Goal: Task Accomplishment & Management: Manage account settings

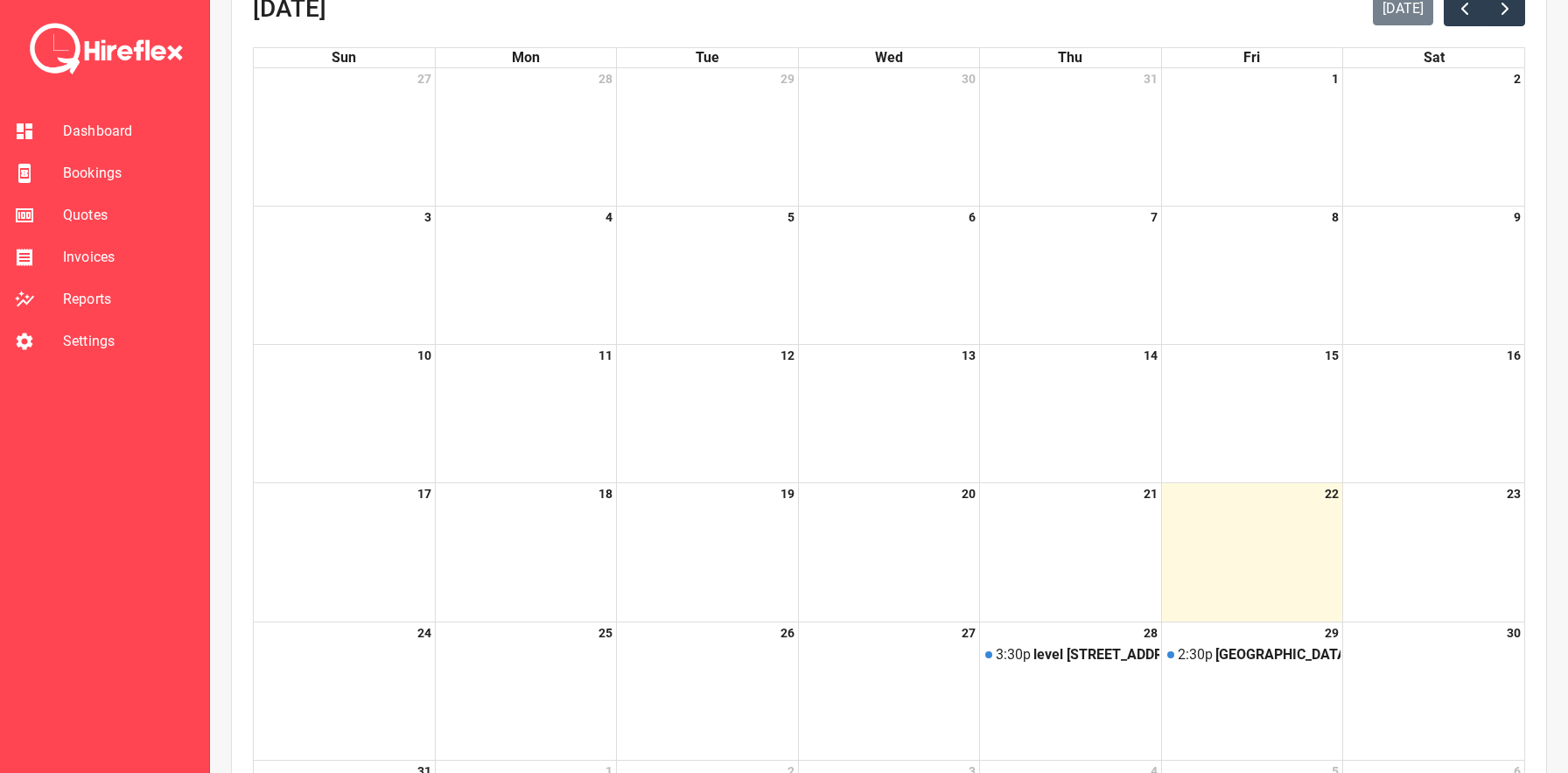
scroll to position [559, 0]
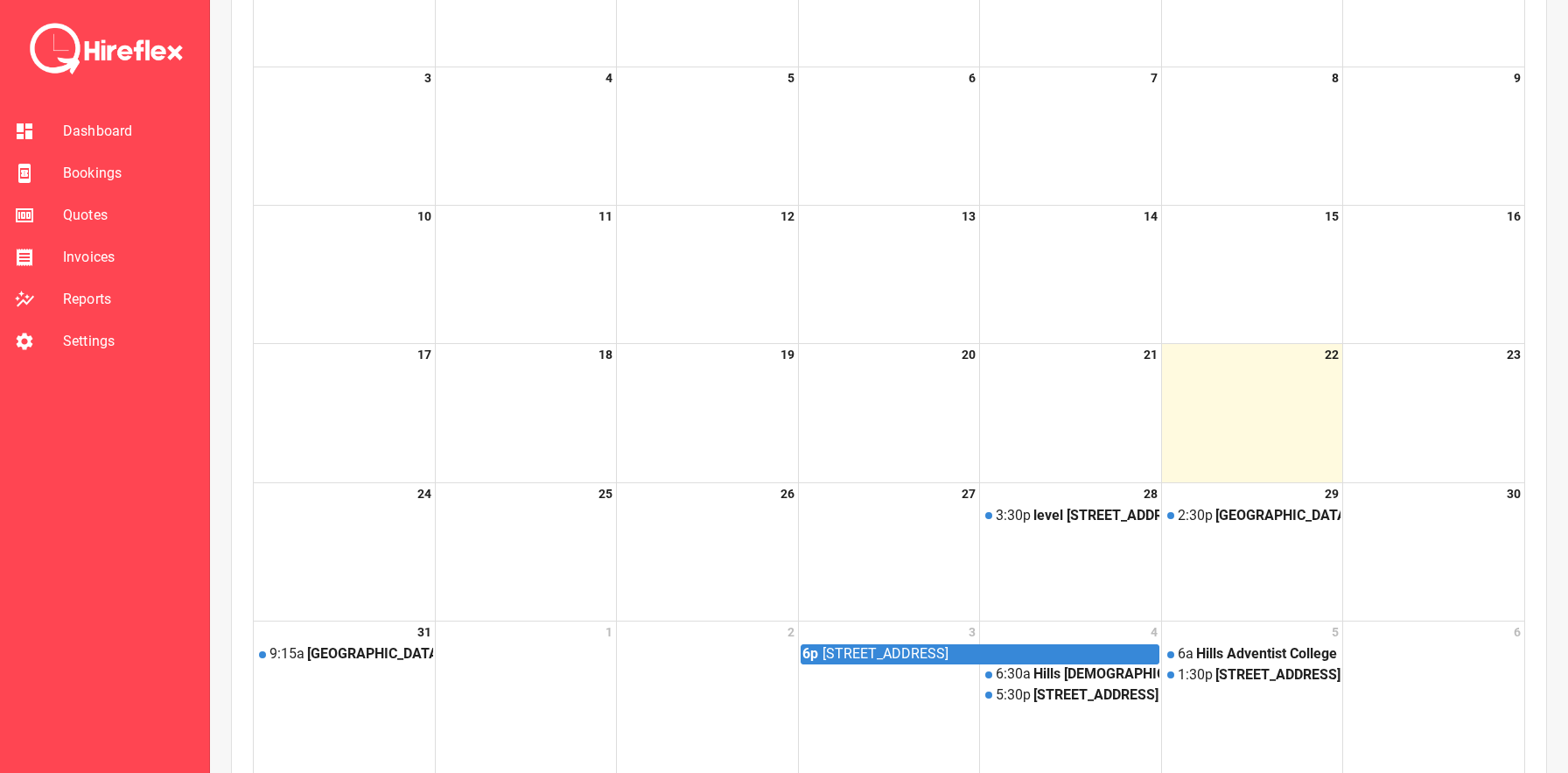
click at [1098, 526] on div "3:30p level 7/40 Mount Street, North Sydney NSW, Australia" at bounding box center [1070, 519] width 180 height 28
click at [1098, 514] on link "3:30p level 7/40 Mount Street, North Sydney NSW, Australia" at bounding box center [1070, 516] width 177 height 19
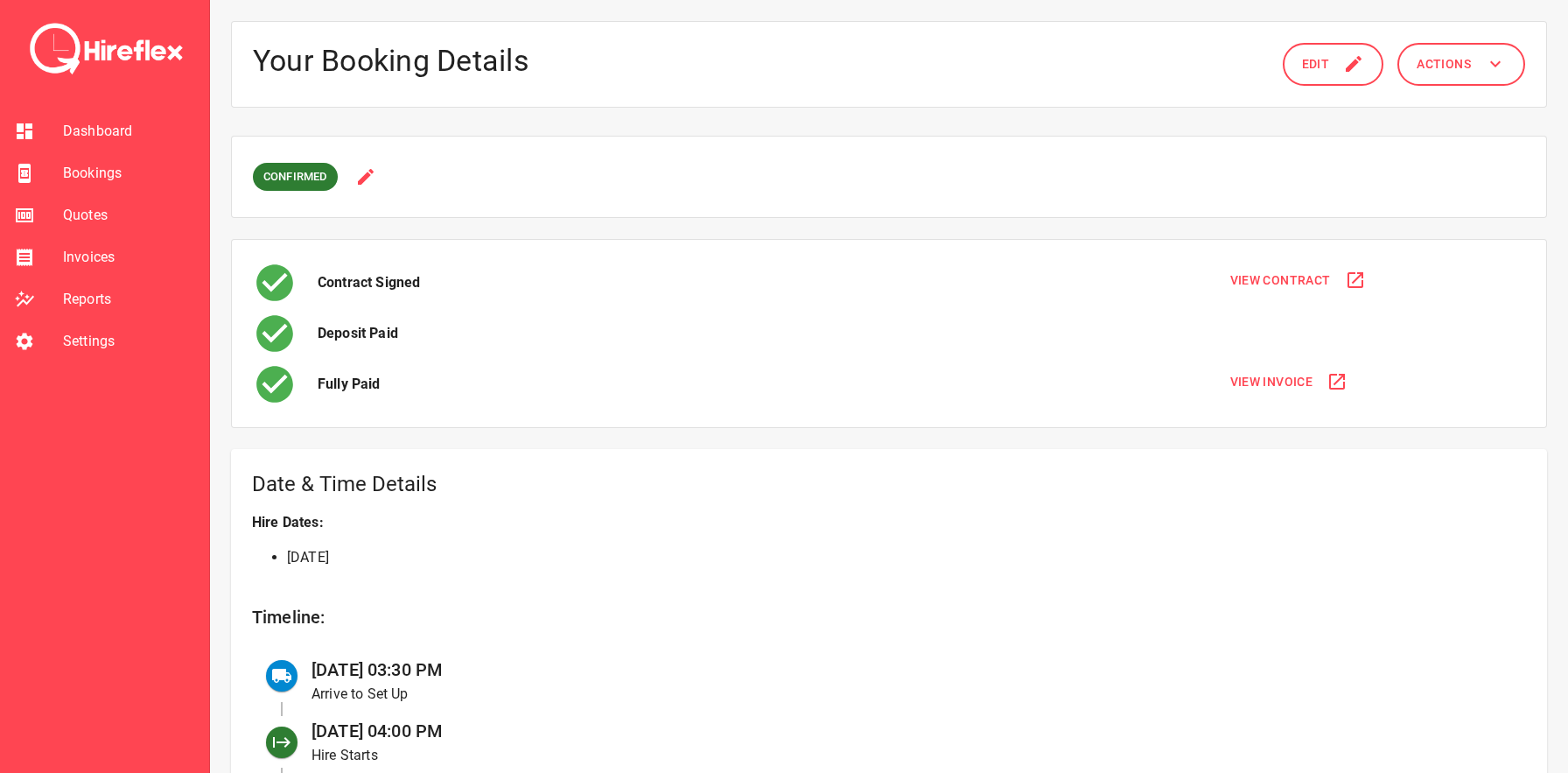
click at [101, 177] on span "Bookings" at bounding box center [129, 173] width 132 height 21
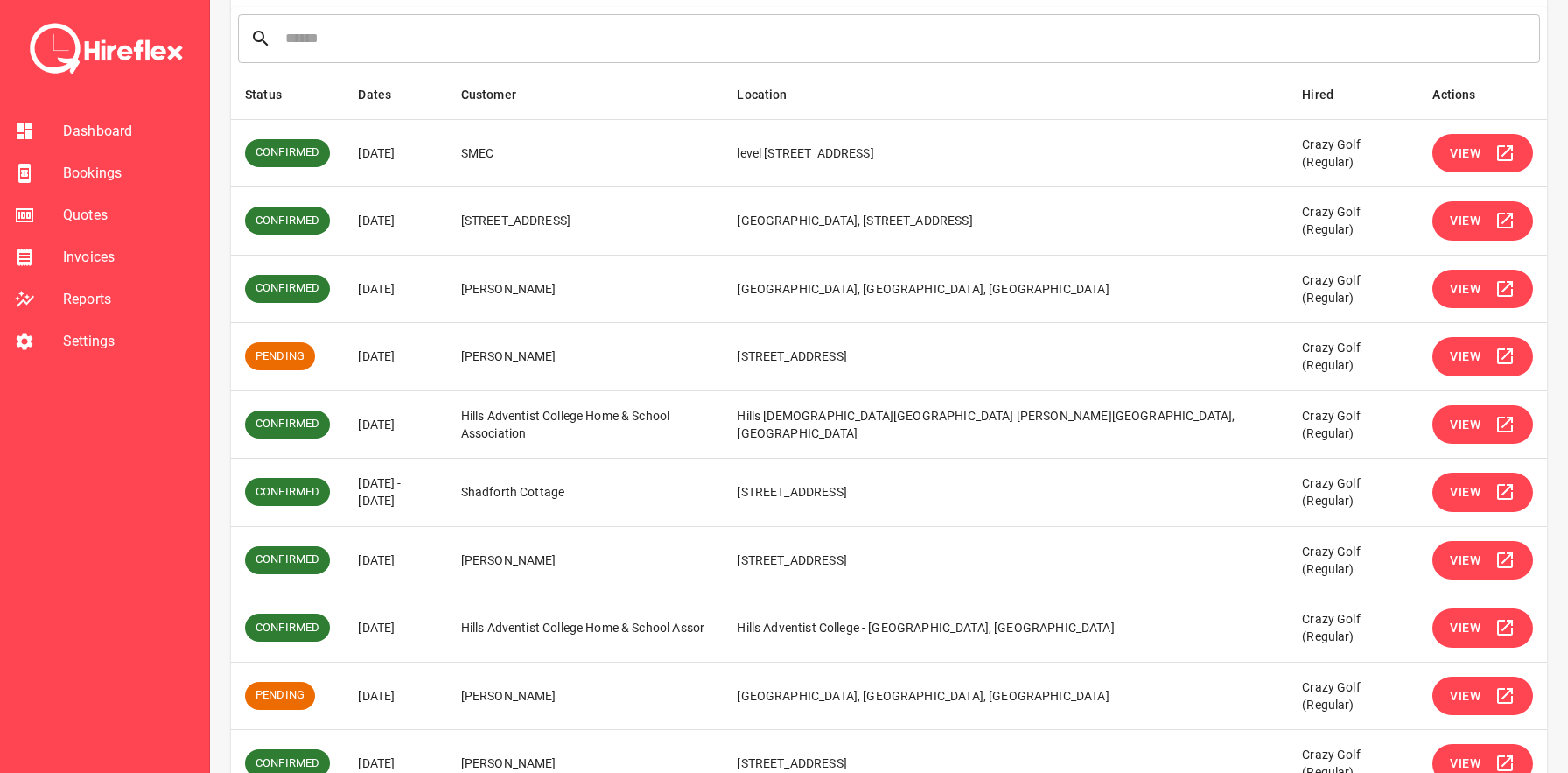
scroll to position [311, 0]
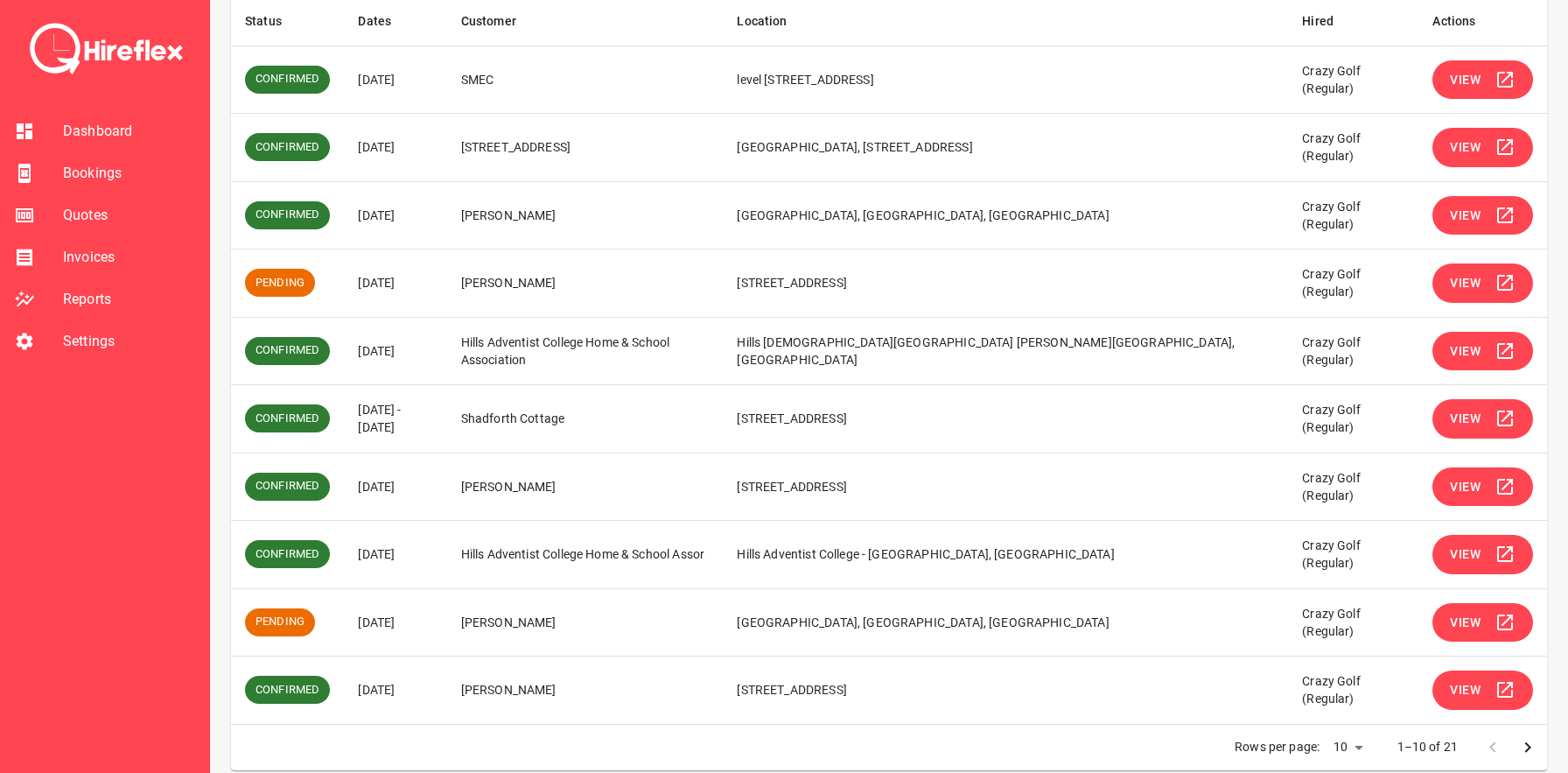
click at [1476, 408] on span "View" at bounding box center [1465, 418] width 31 height 22
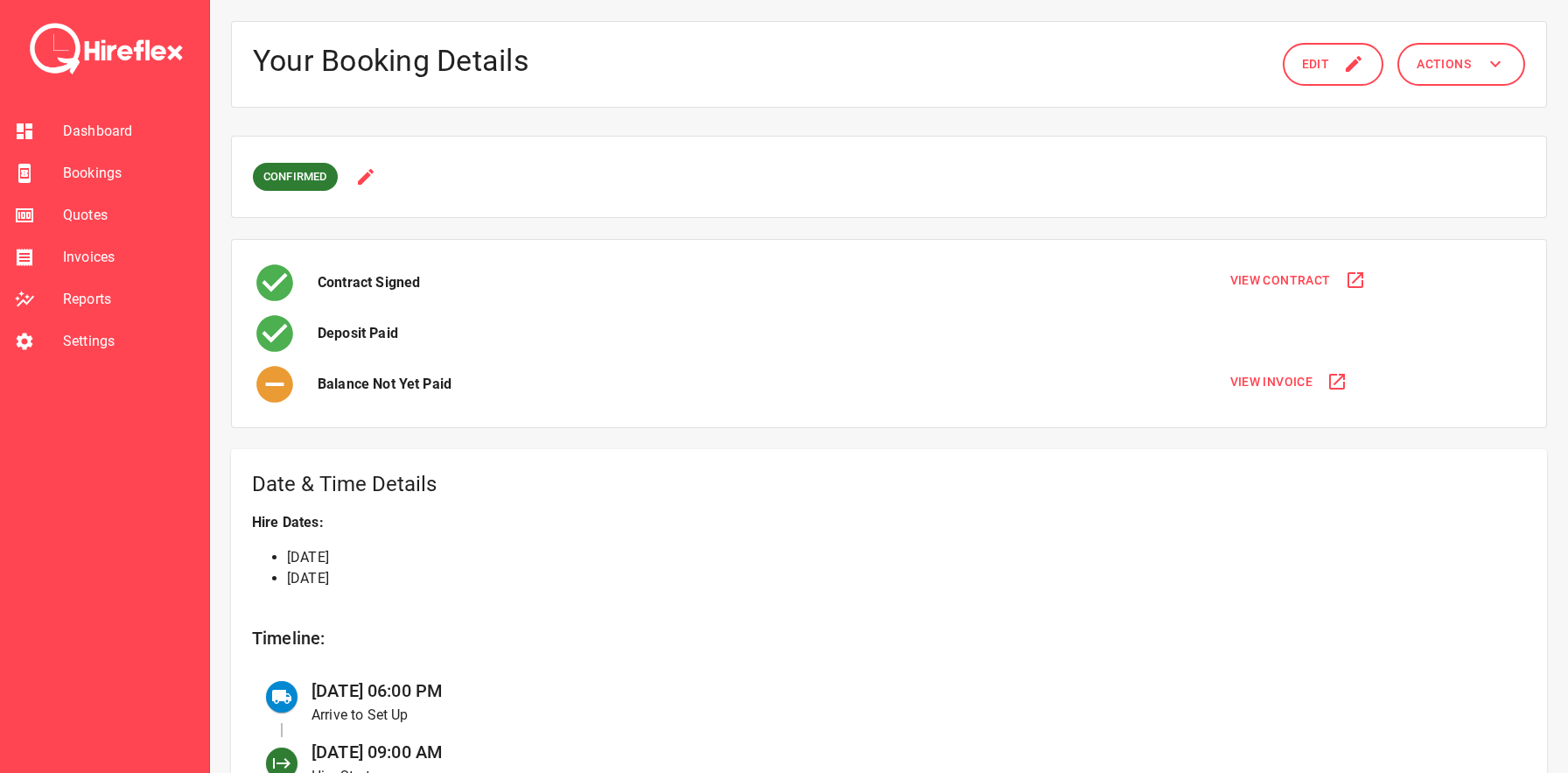
click at [89, 174] on span "Bookings" at bounding box center [129, 173] width 132 height 21
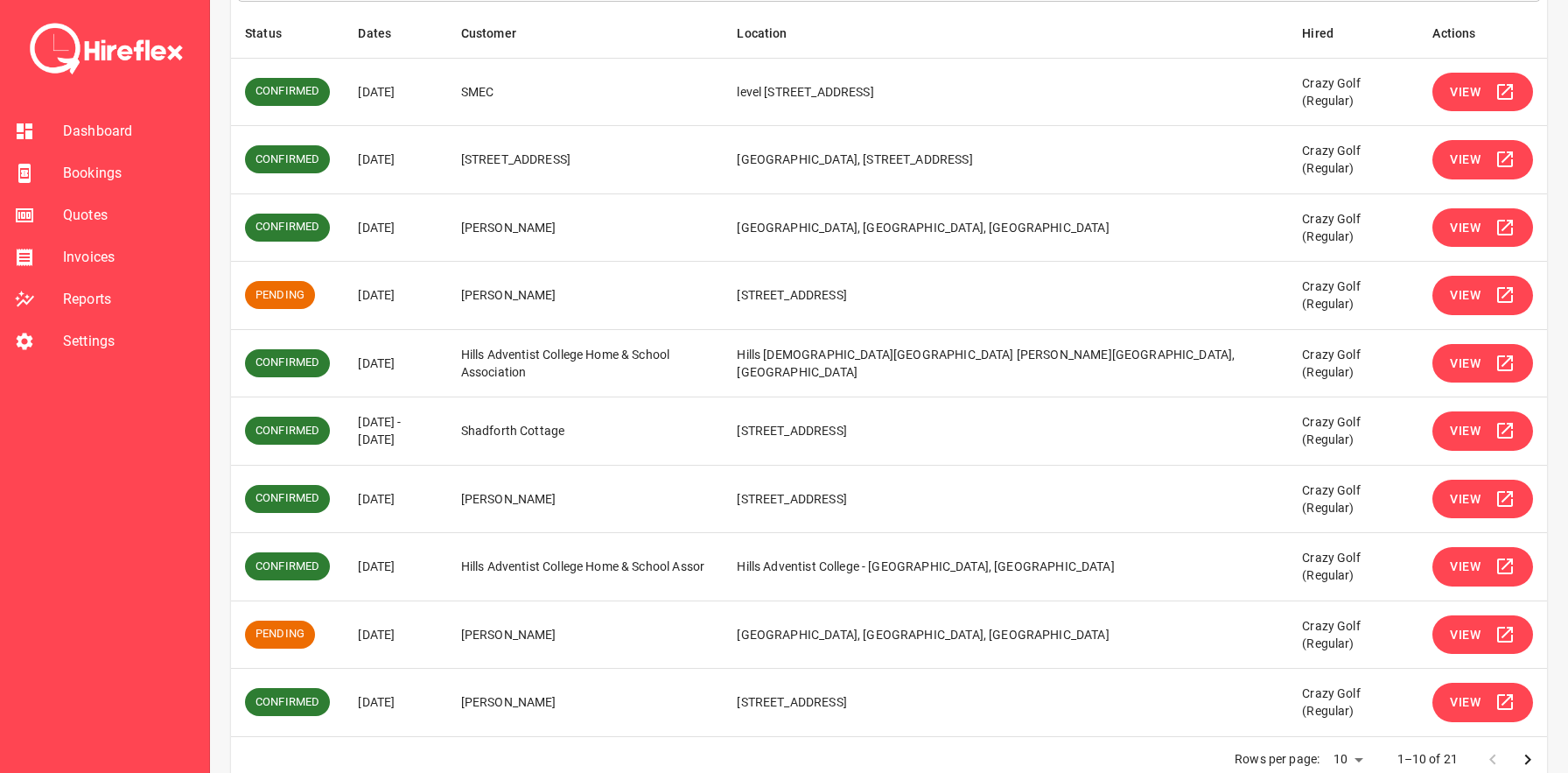
scroll to position [329, 0]
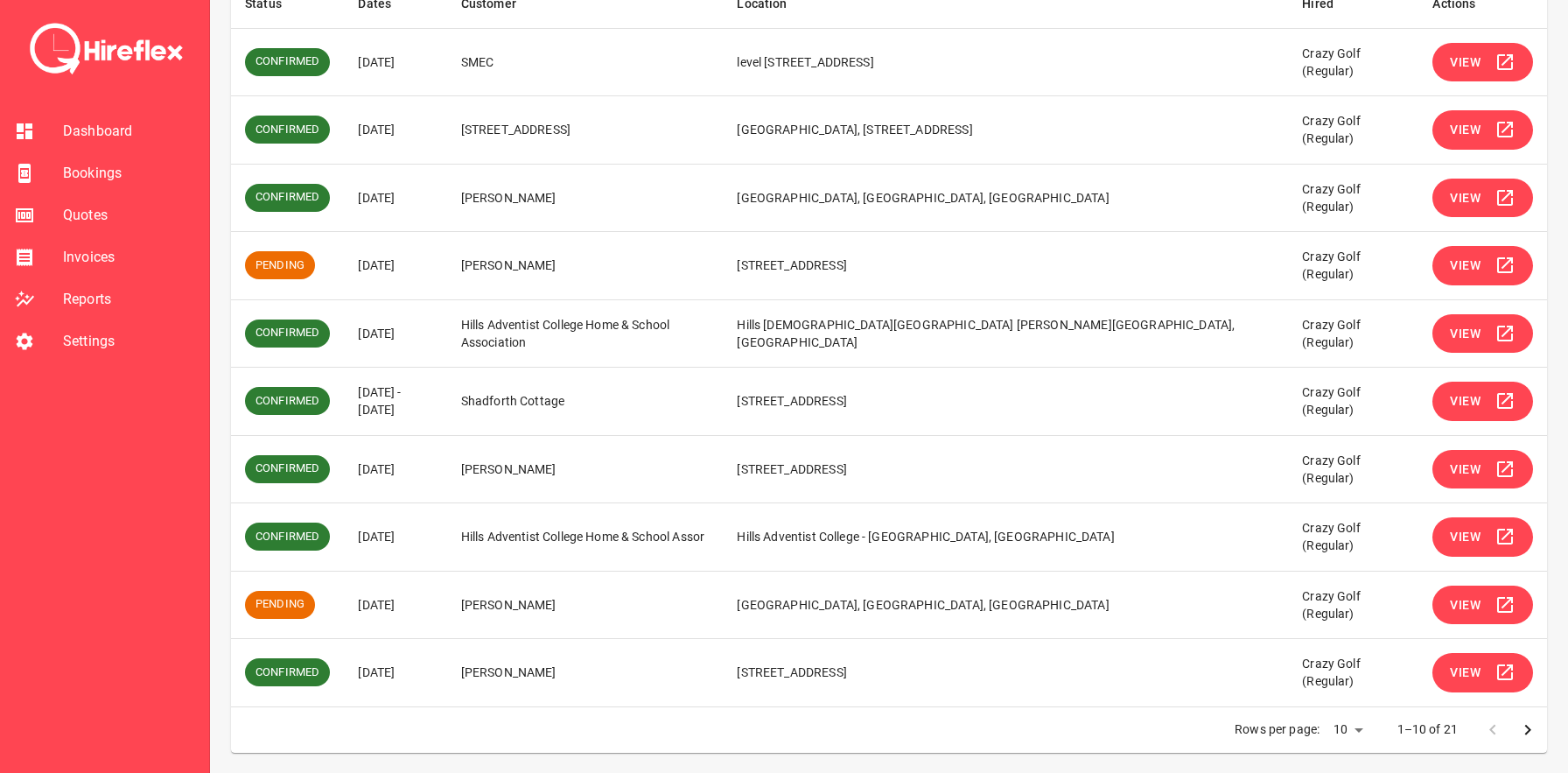
click at [1522, 722] on icon "Go to next page" at bounding box center [1528, 730] width 21 height 21
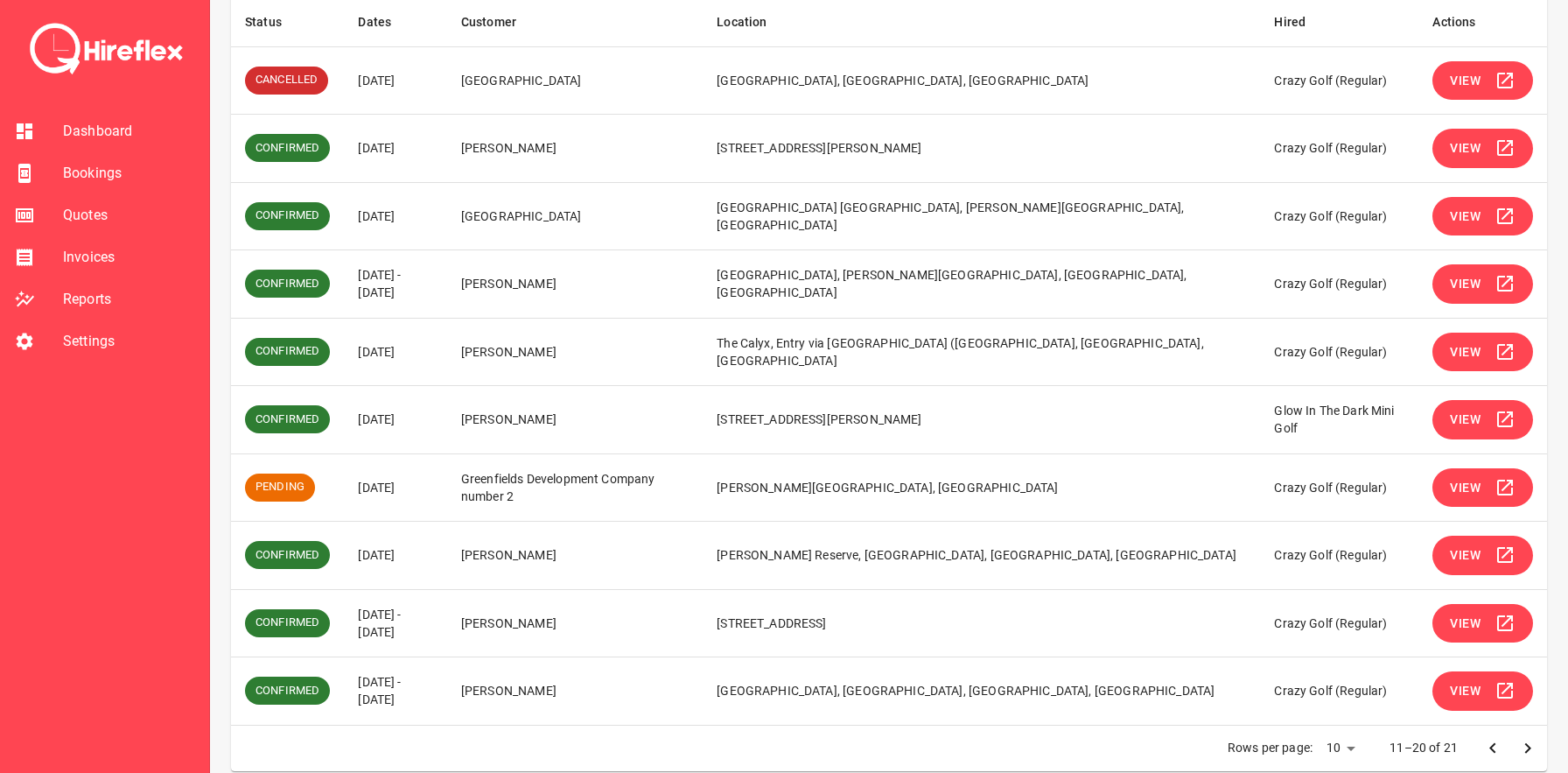
scroll to position [306, 0]
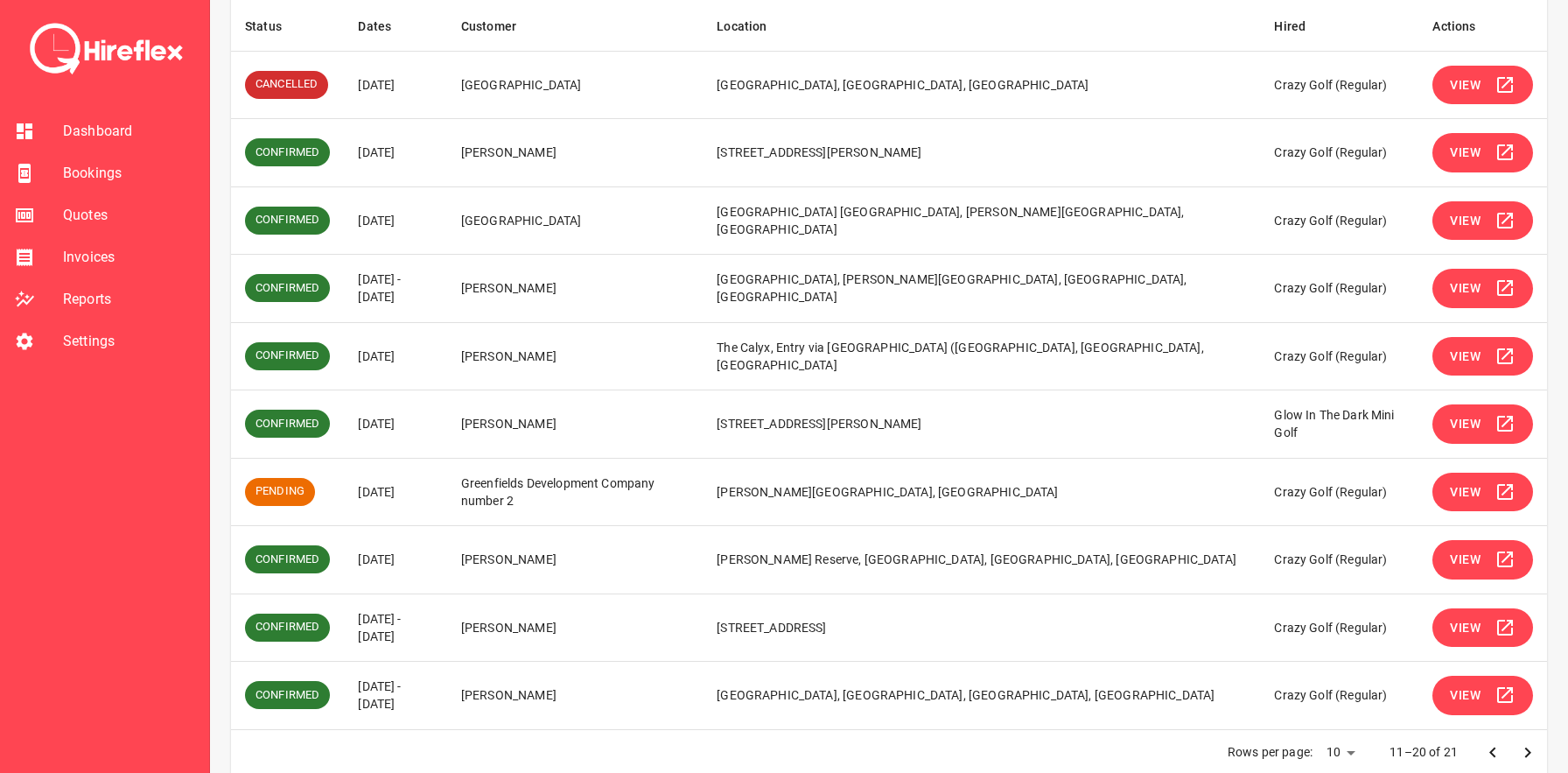
click at [1484, 350] on button "View" at bounding box center [1483, 357] width 101 height 40
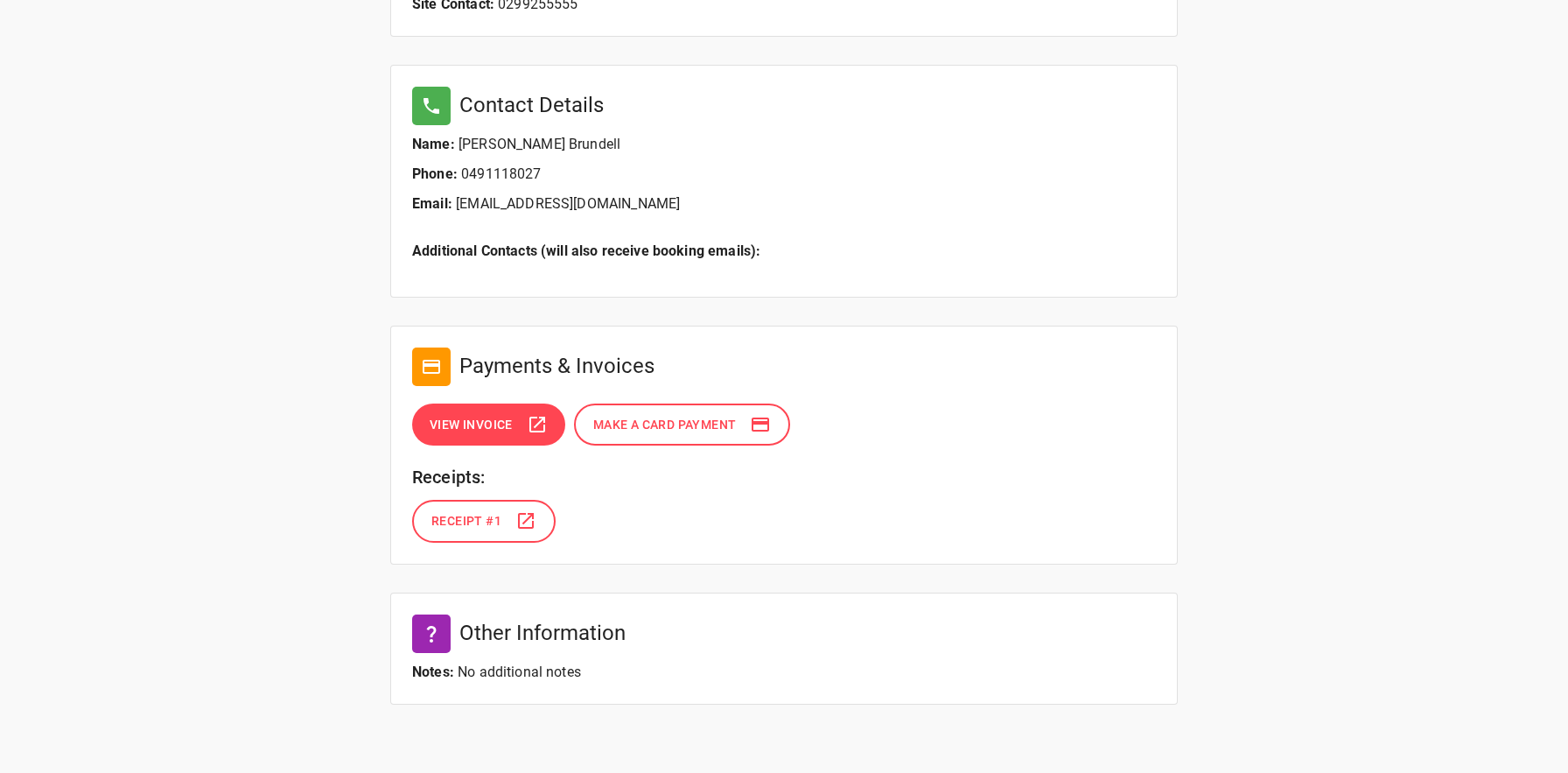
scroll to position [828, 0]
click at [495, 517] on span "Receipt #1" at bounding box center [466, 520] width 70 height 22
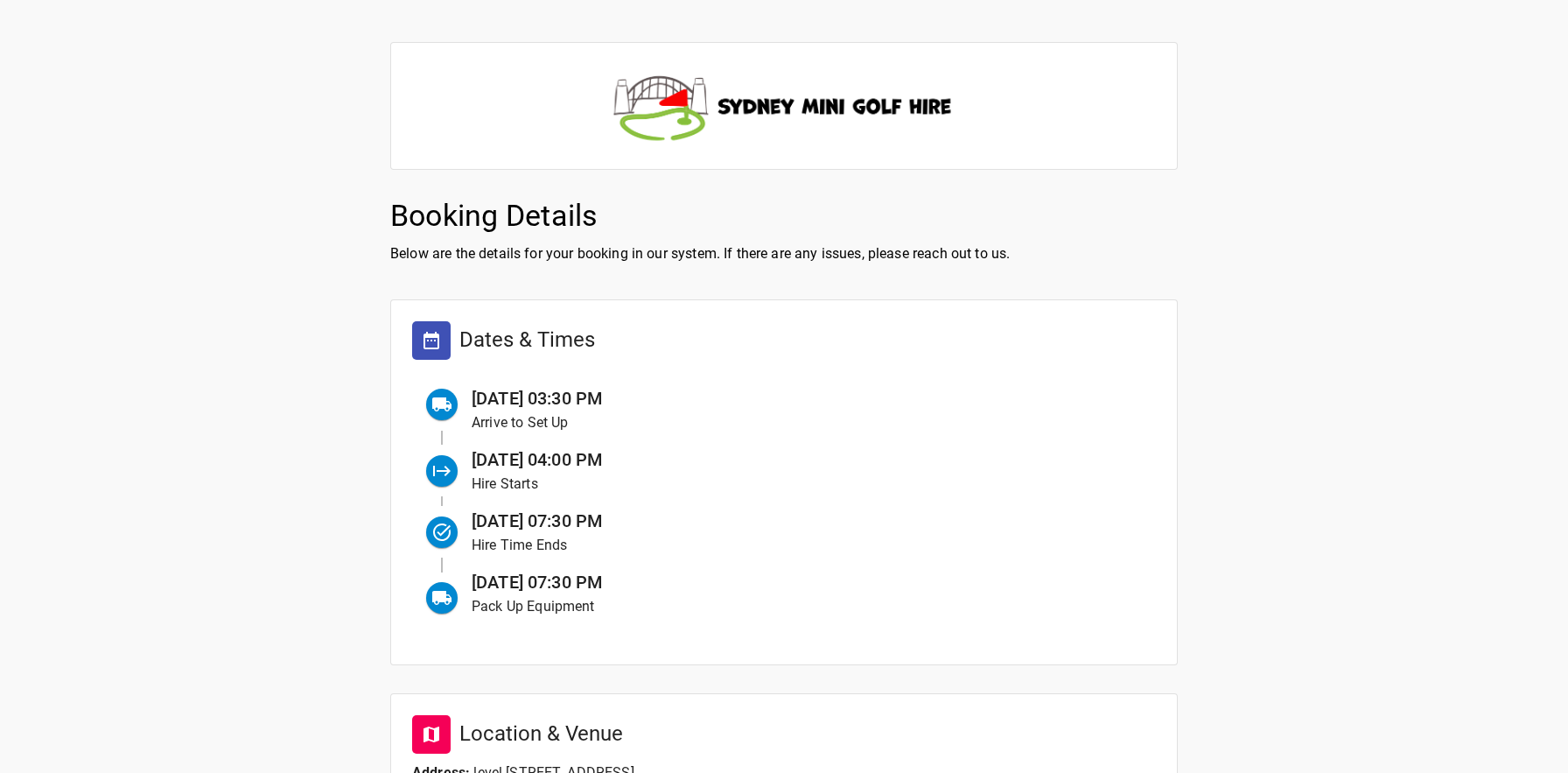
scroll to position [0, 0]
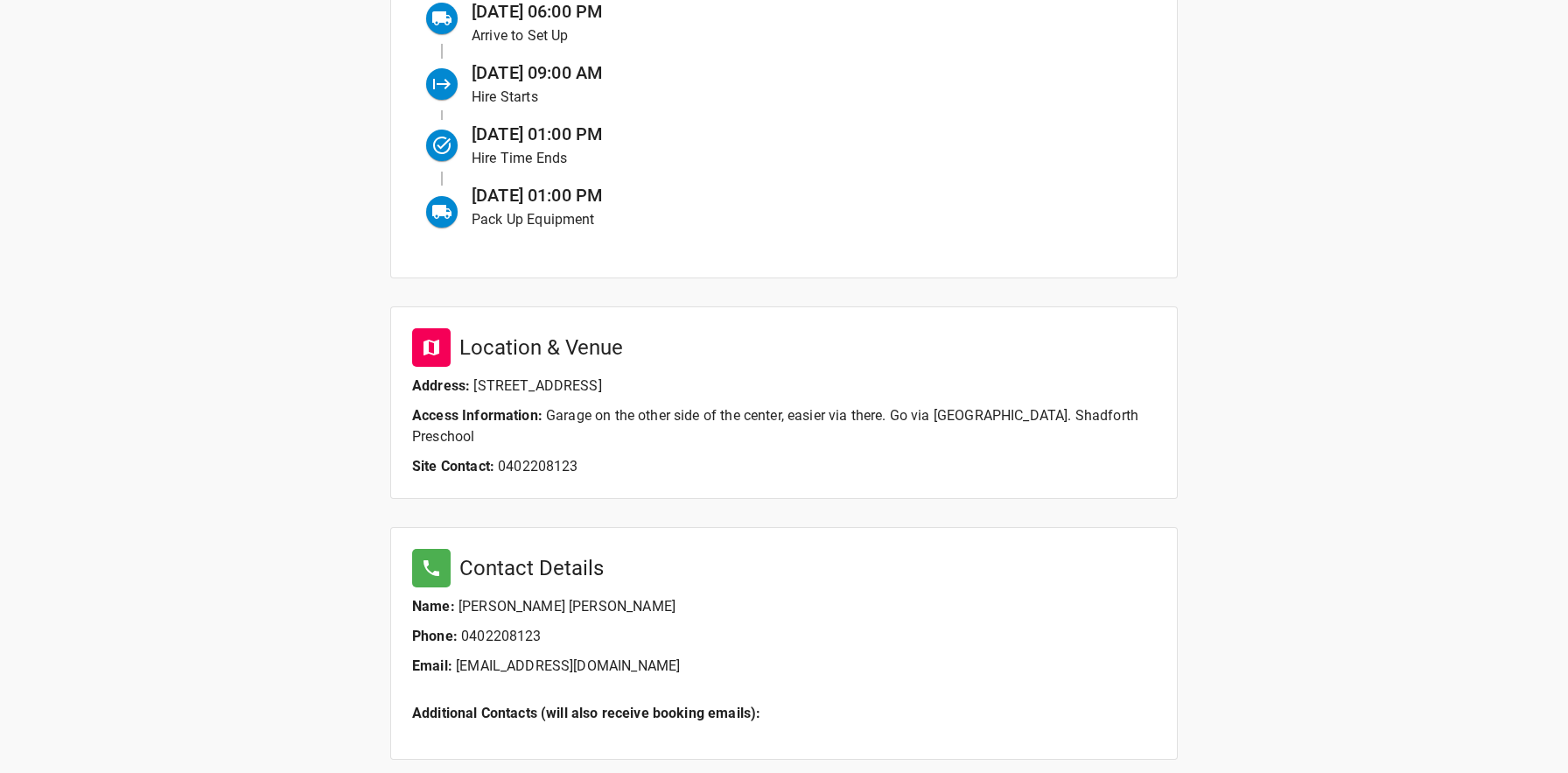
scroll to position [161, 0]
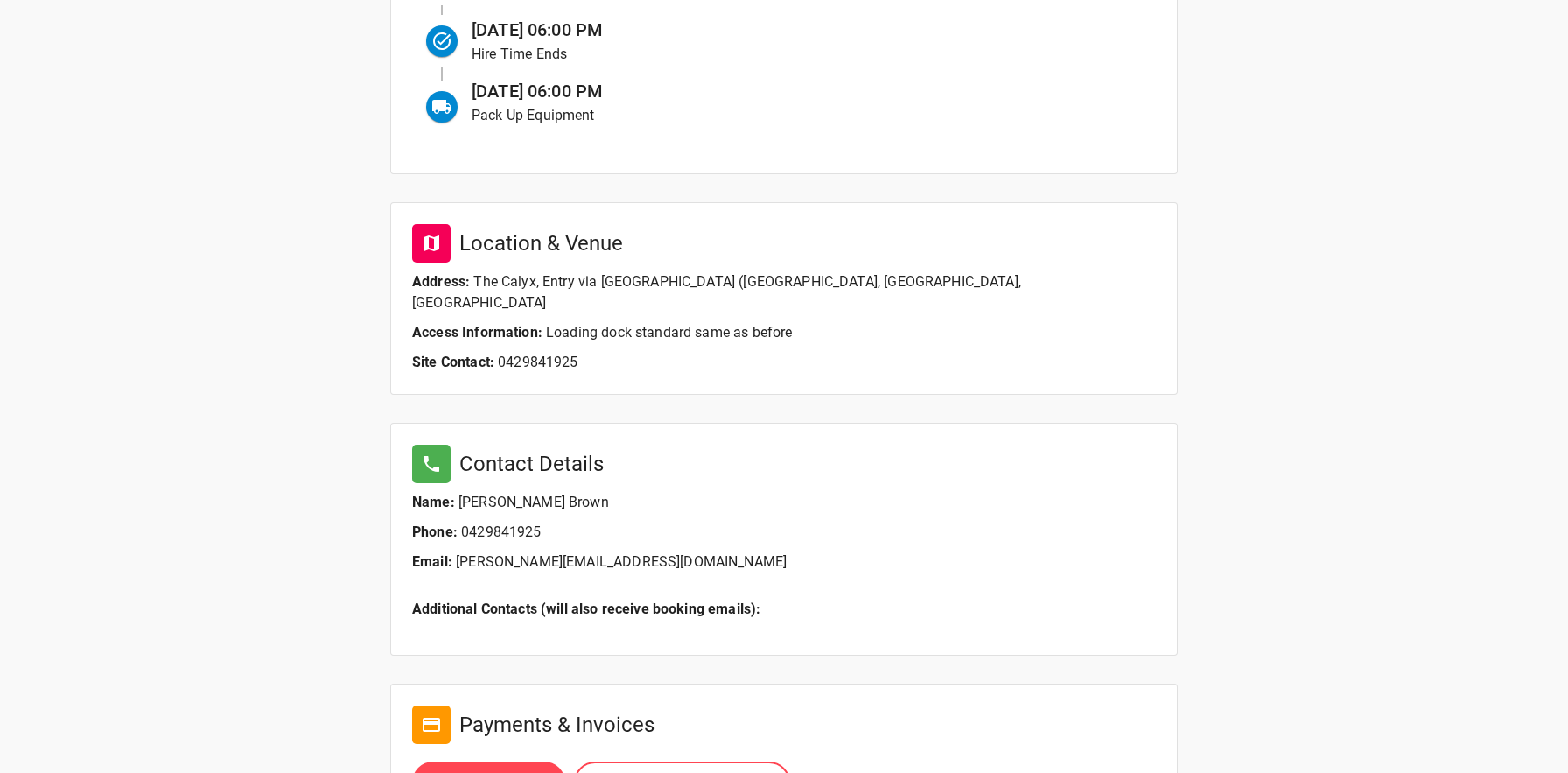
scroll to position [828, 0]
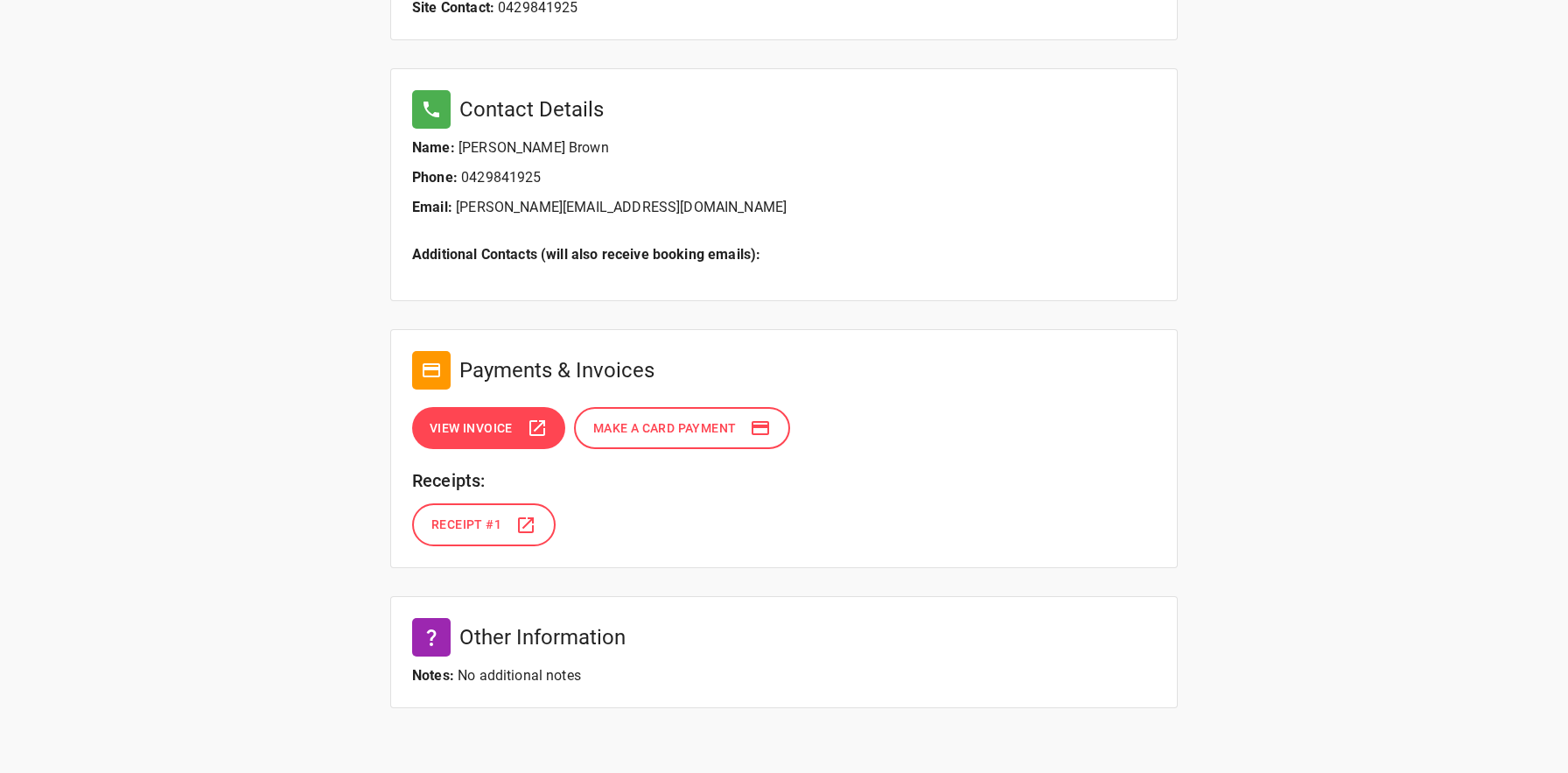
scroll to position [828, 0]
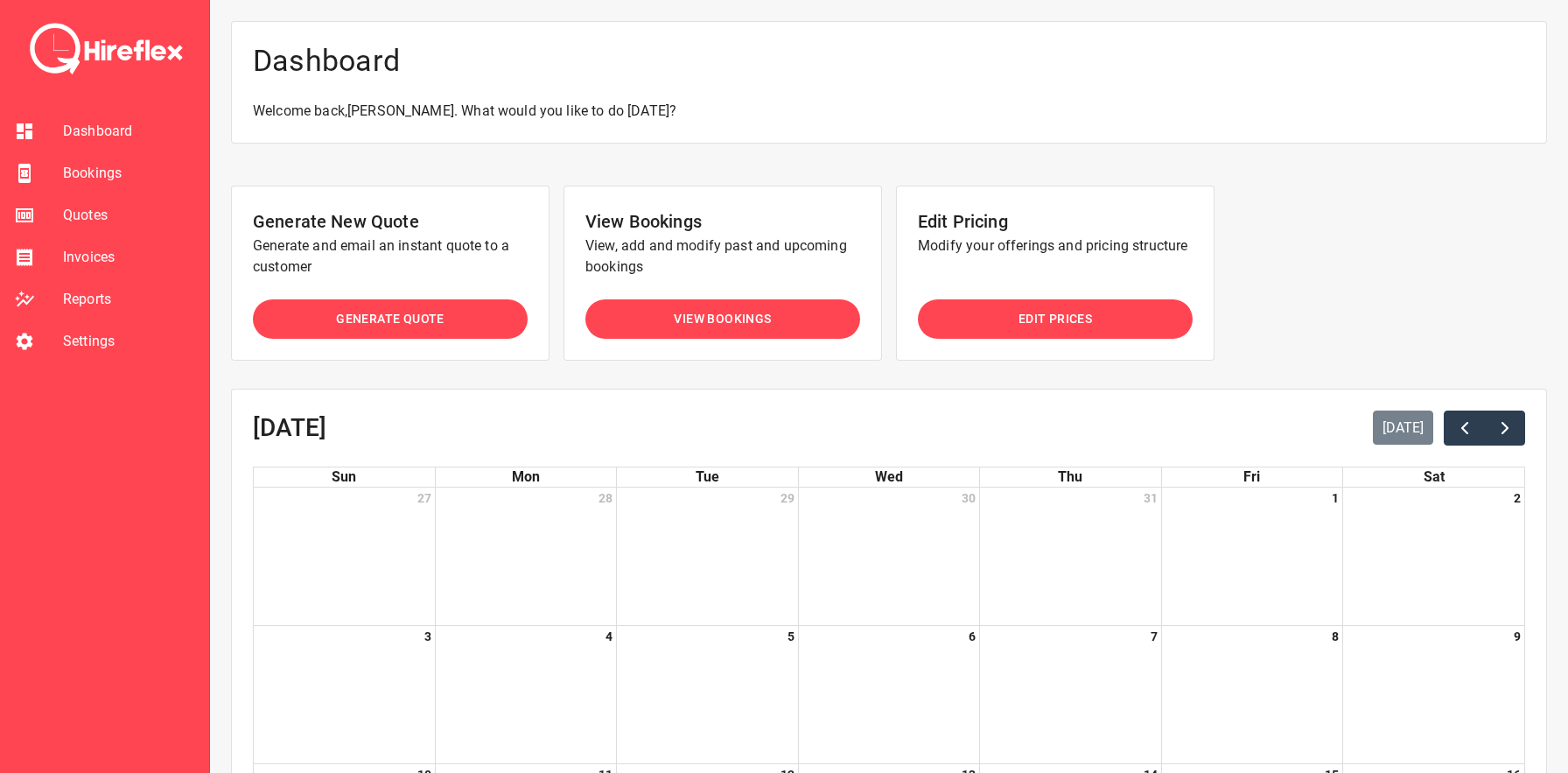
click at [743, 325] on span "View Bookings" at bounding box center [722, 319] width 98 height 22
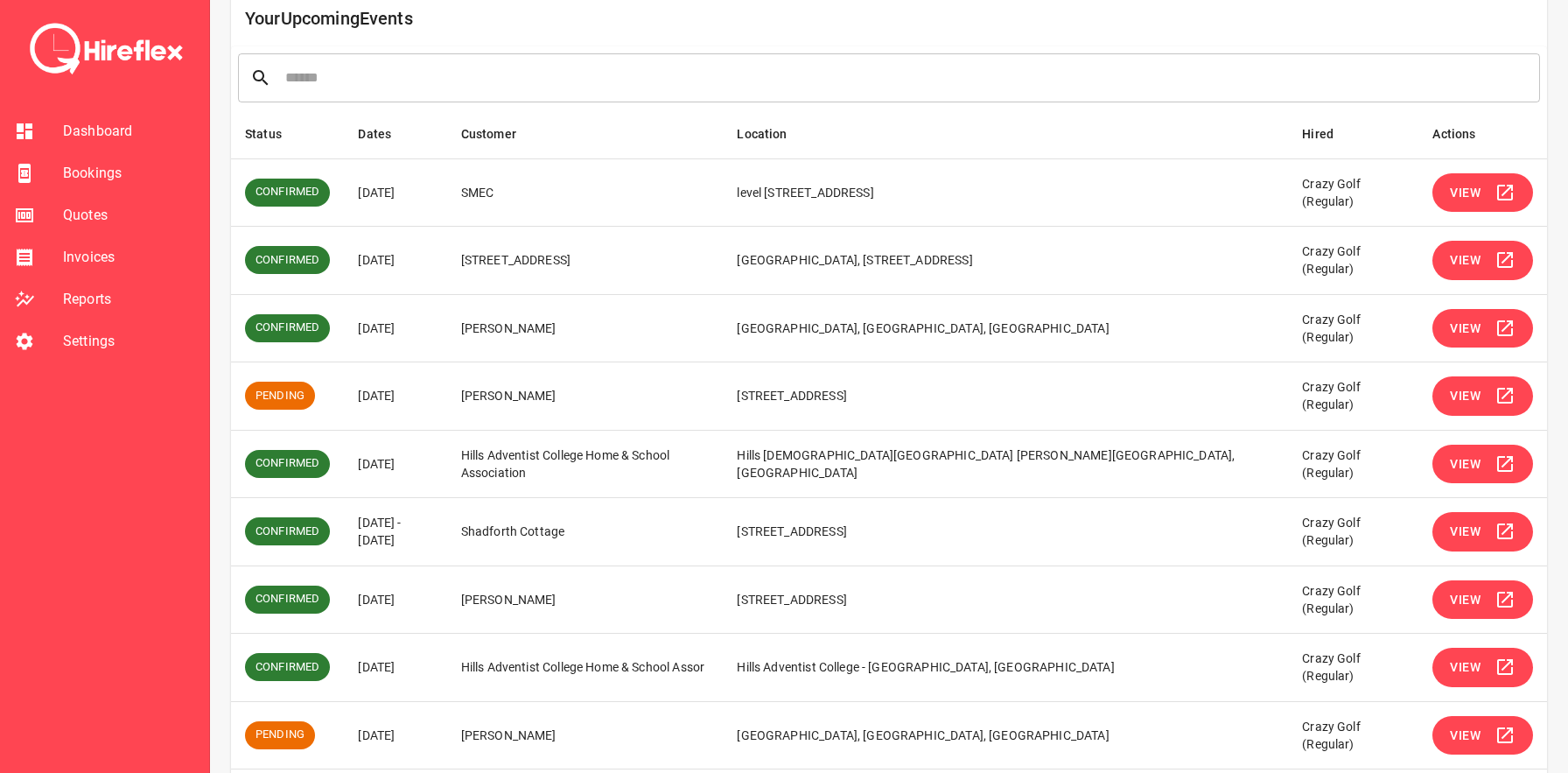
scroll to position [256, 0]
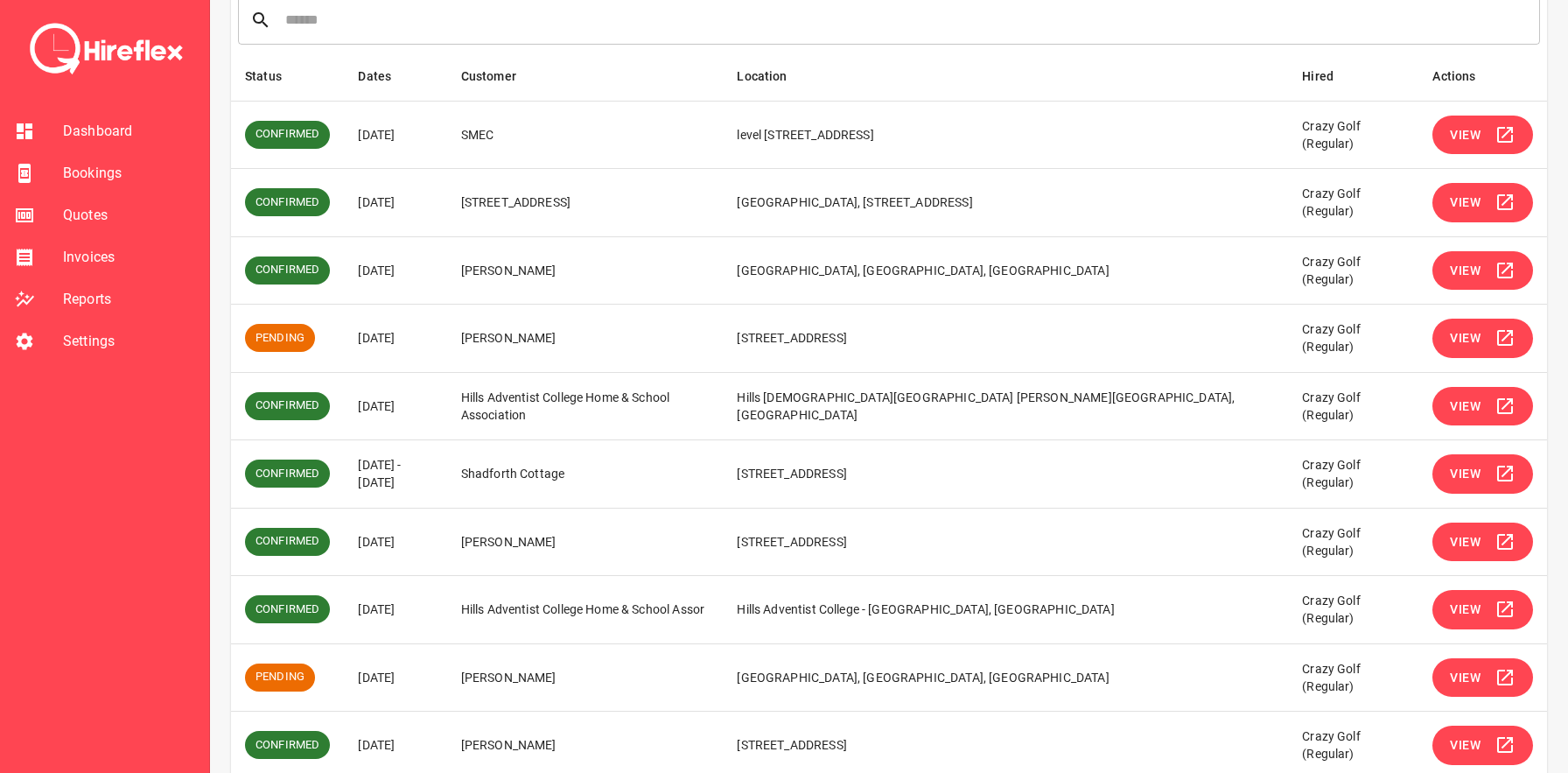
click at [1483, 330] on button "View" at bounding box center [1483, 338] width 101 height 40
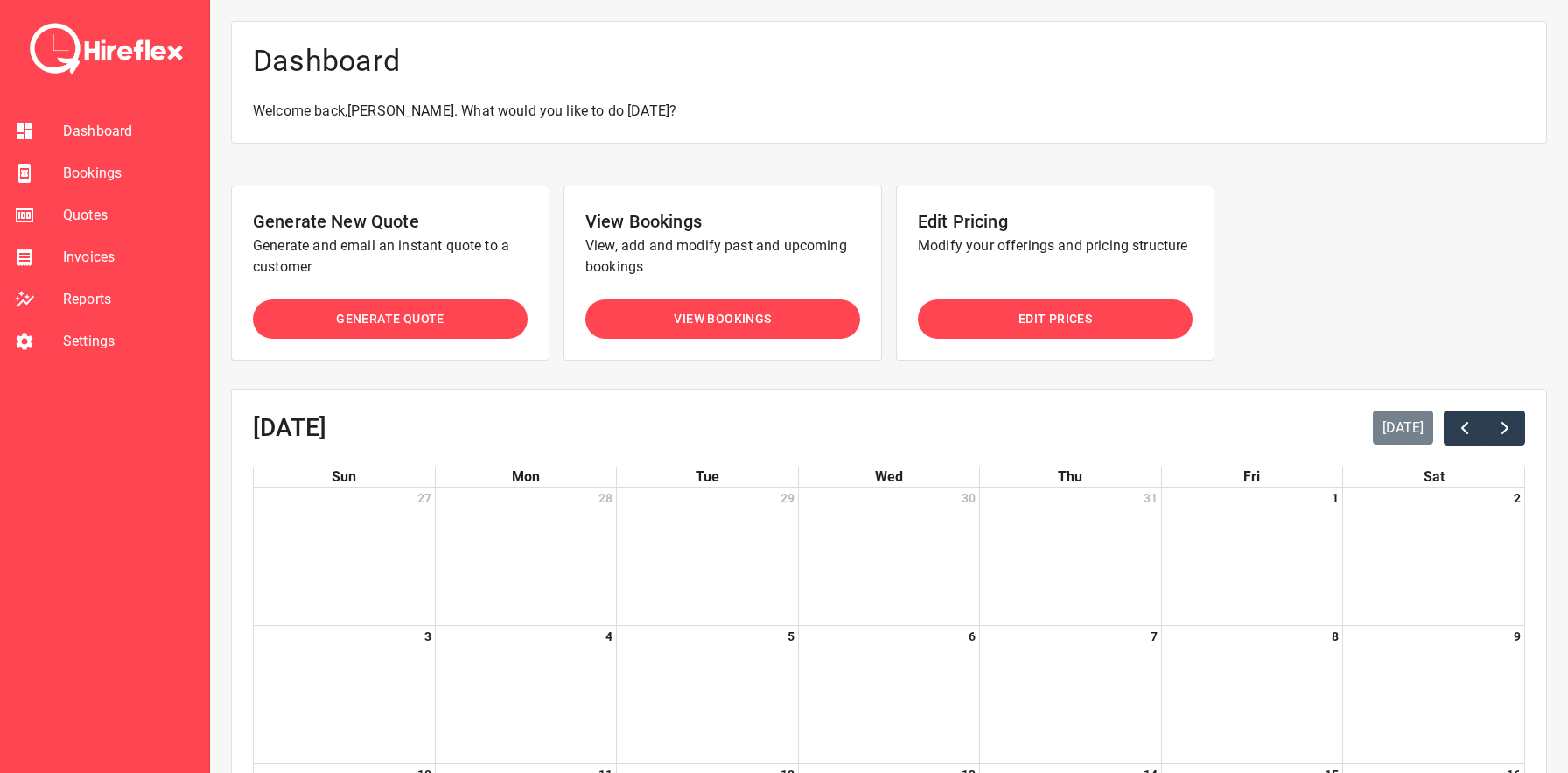
click at [724, 331] on button "View Bookings" at bounding box center [723, 319] width 275 height 40
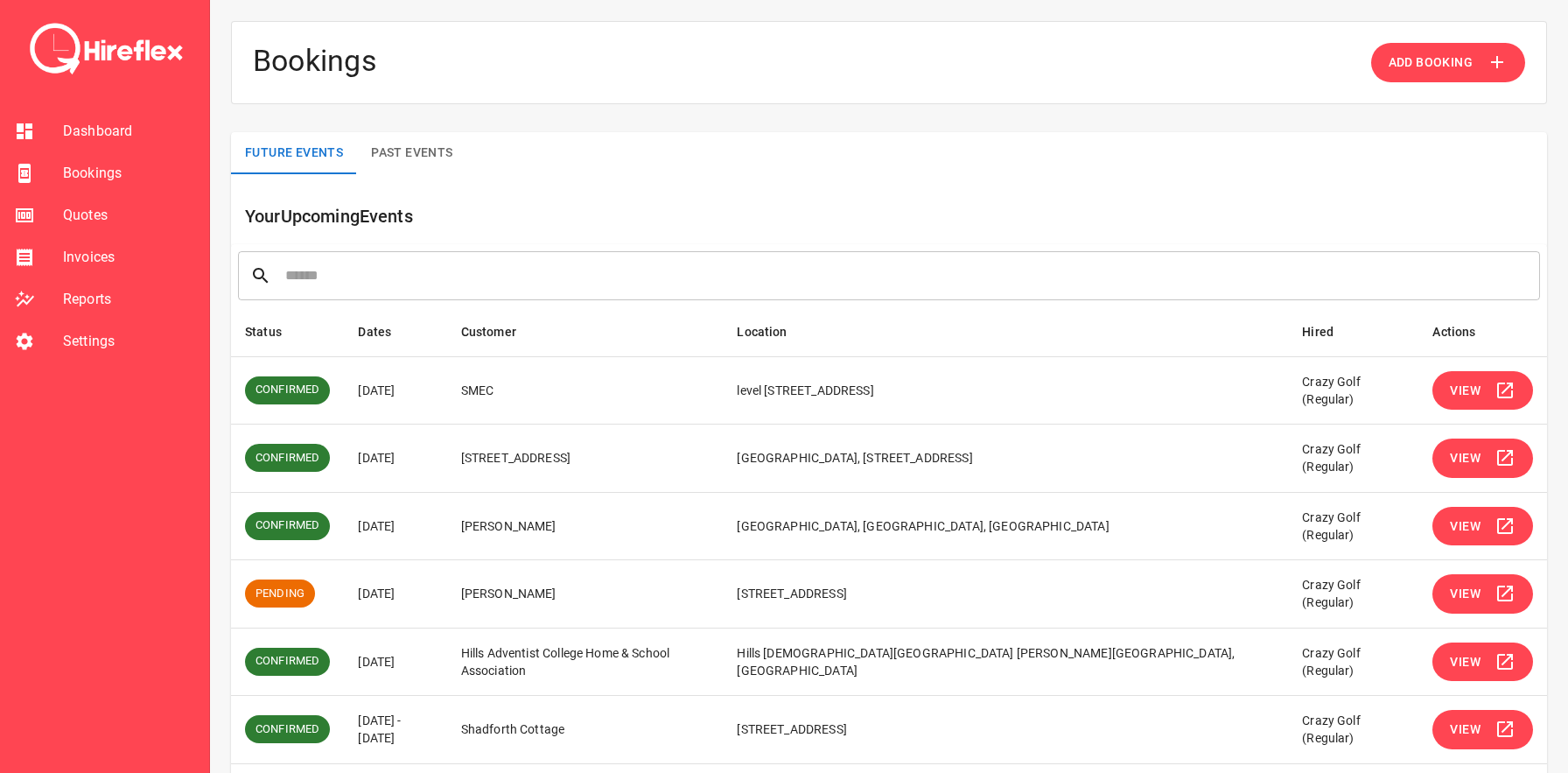
click at [1476, 389] on span "View" at bounding box center [1465, 390] width 31 height 22
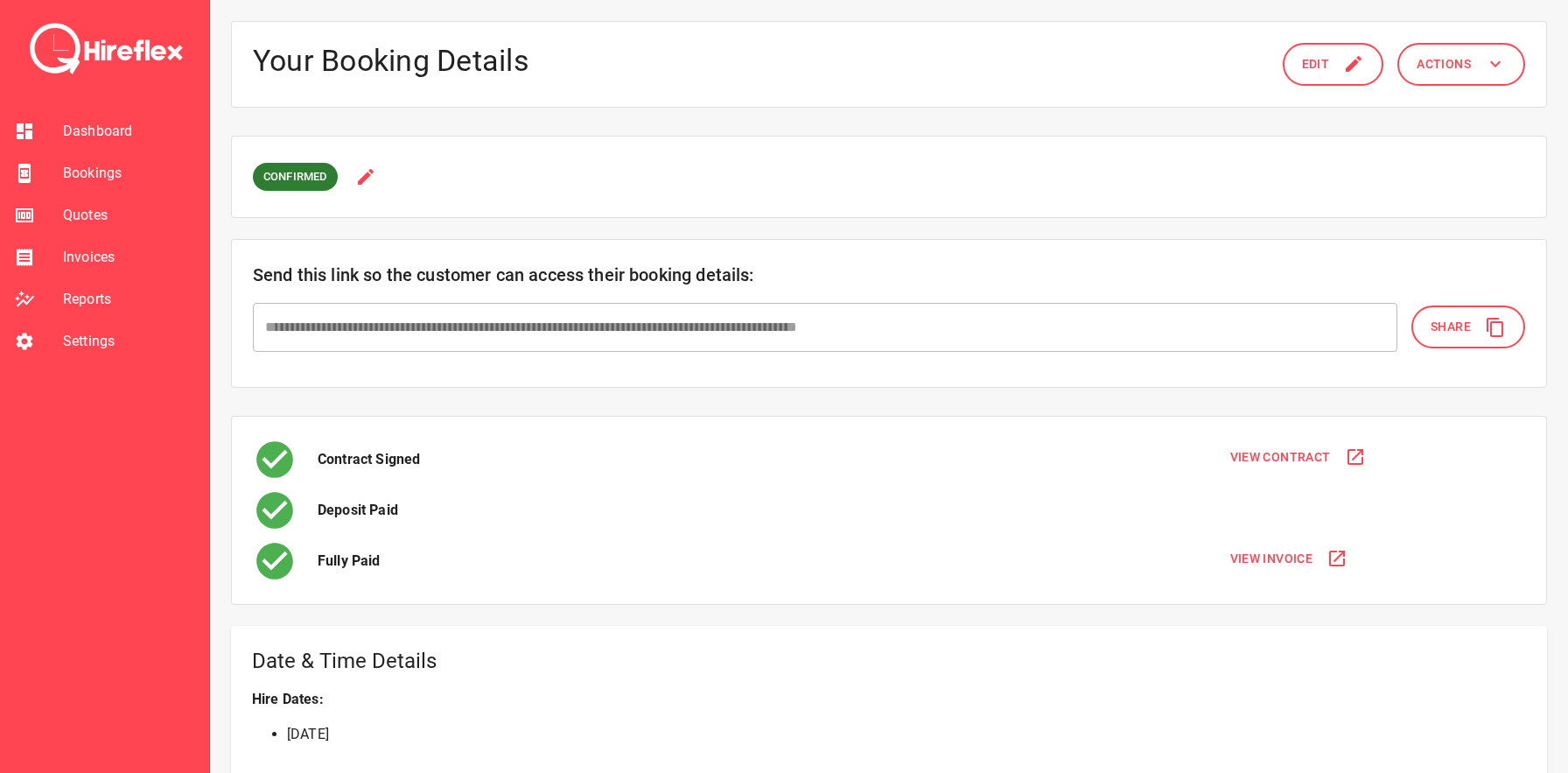
click at [1440, 333] on span "Share" at bounding box center [1451, 327] width 40 height 22
click at [103, 171] on span "Bookings" at bounding box center [129, 173] width 132 height 21
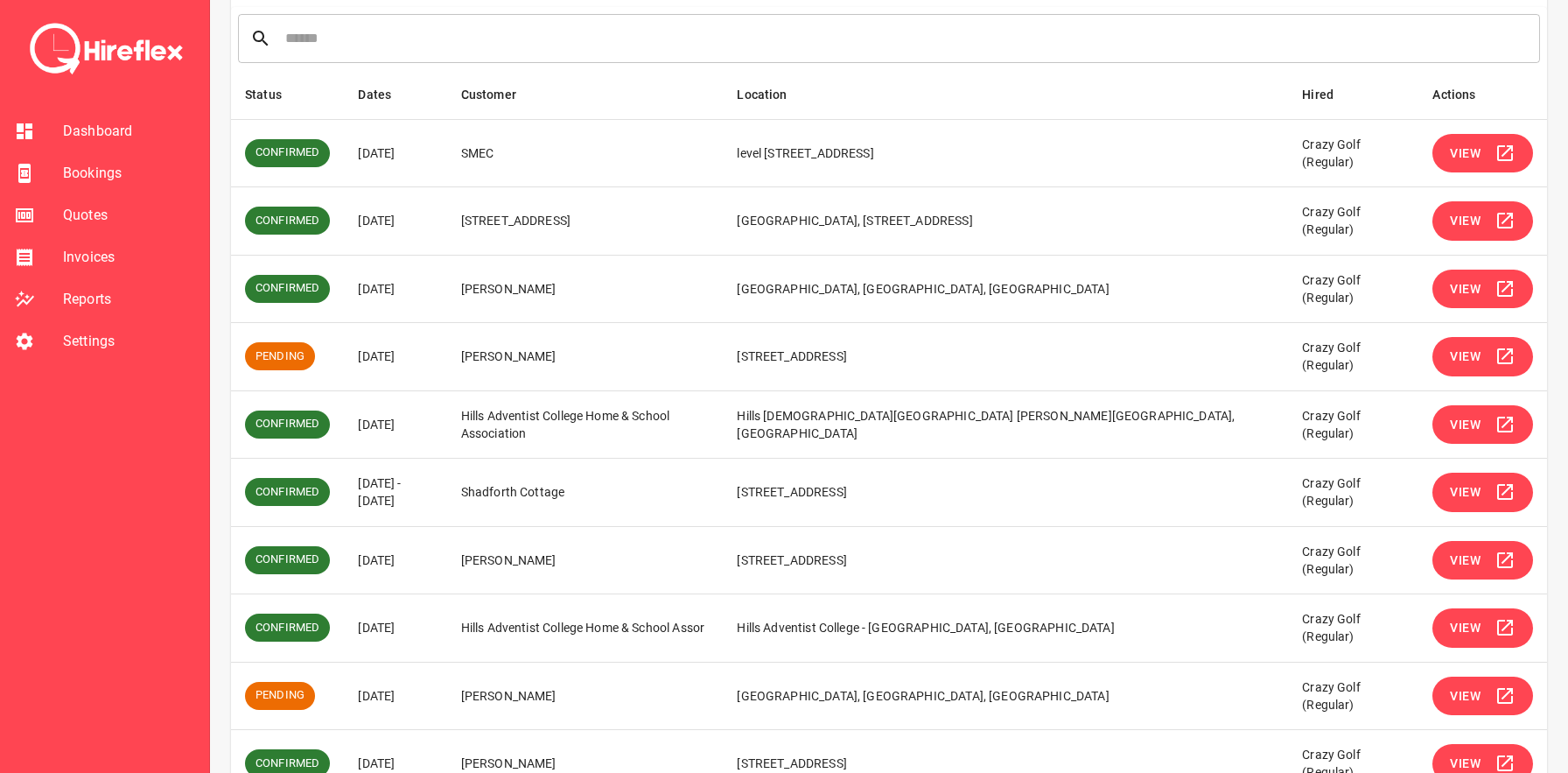
scroll to position [329, 0]
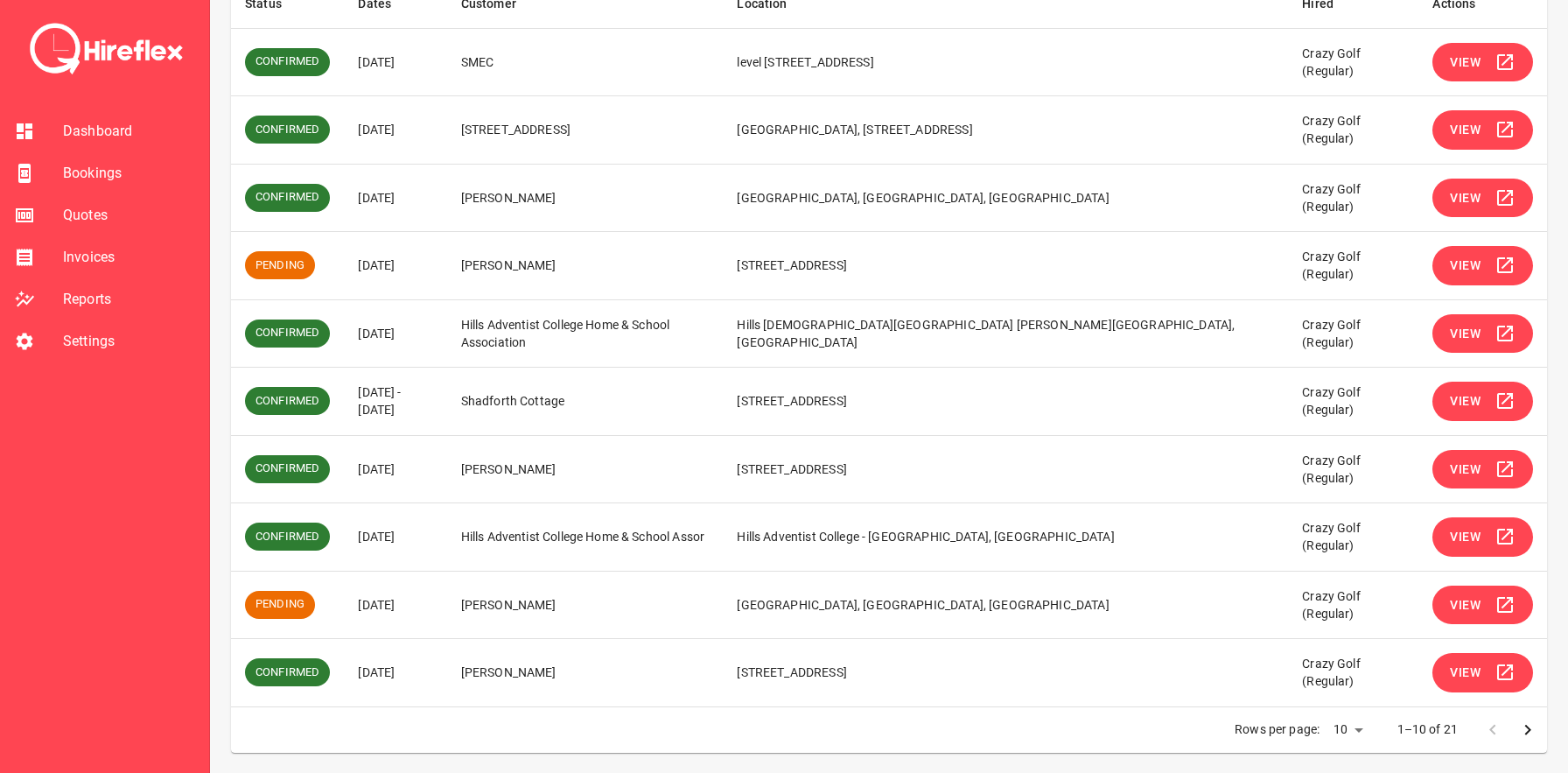
click at [1528, 731] on icon "Go to next page" at bounding box center [1528, 730] width 21 height 21
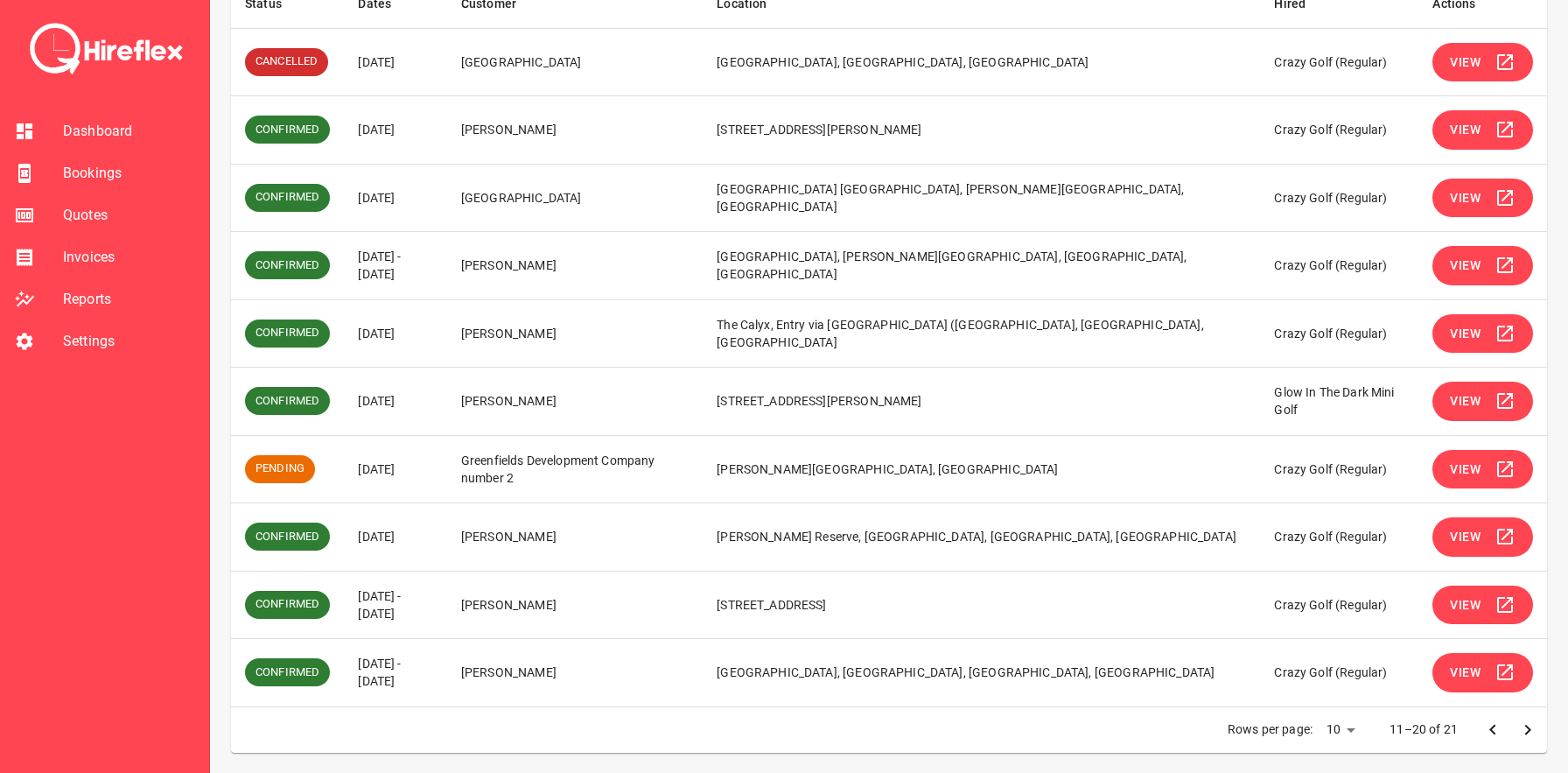
click at [1499, 731] on icon "Go to previous page" at bounding box center [1493, 730] width 21 height 21
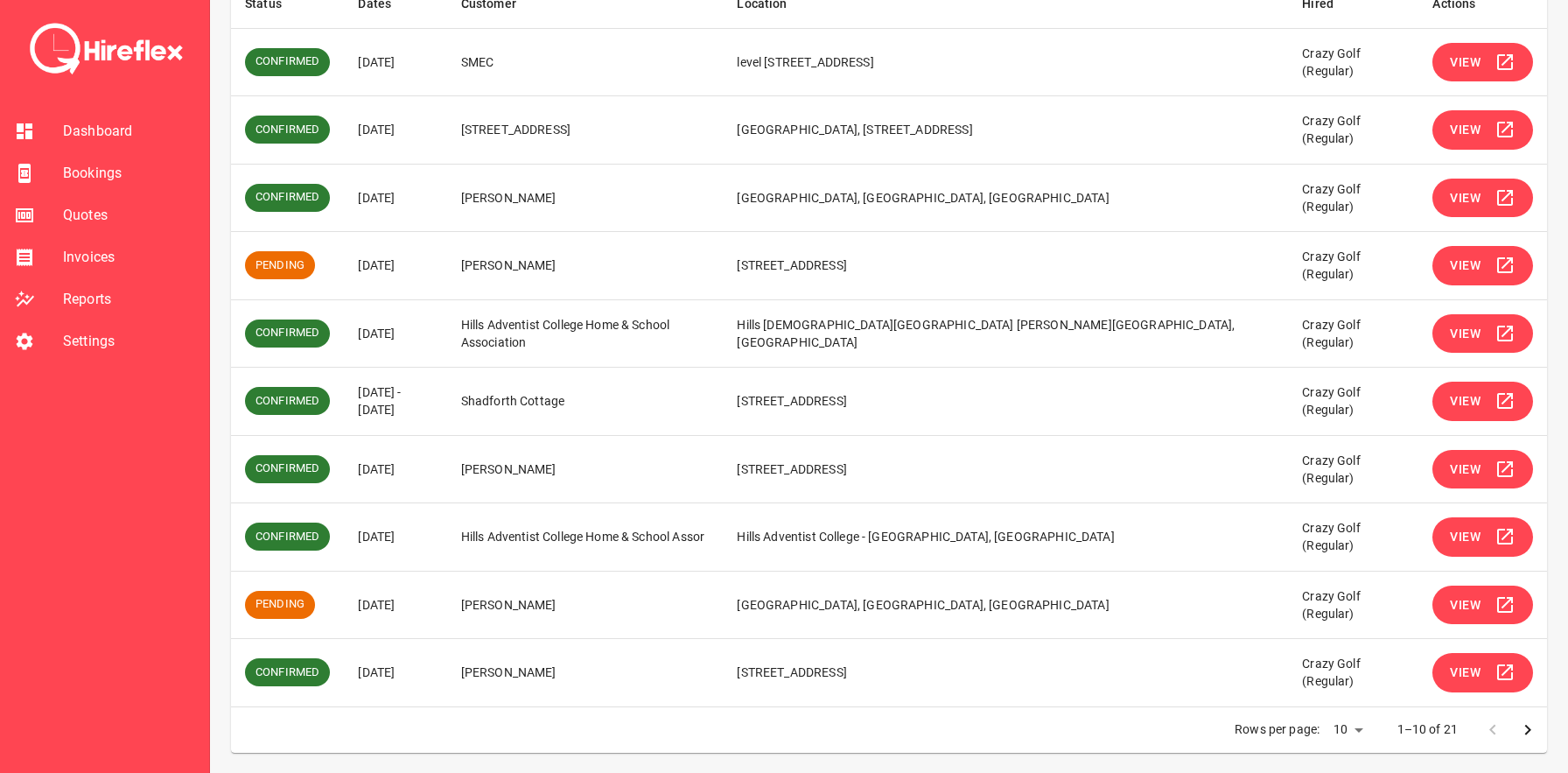
click at [1524, 727] on icon "Go to next page" at bounding box center [1528, 730] width 21 height 21
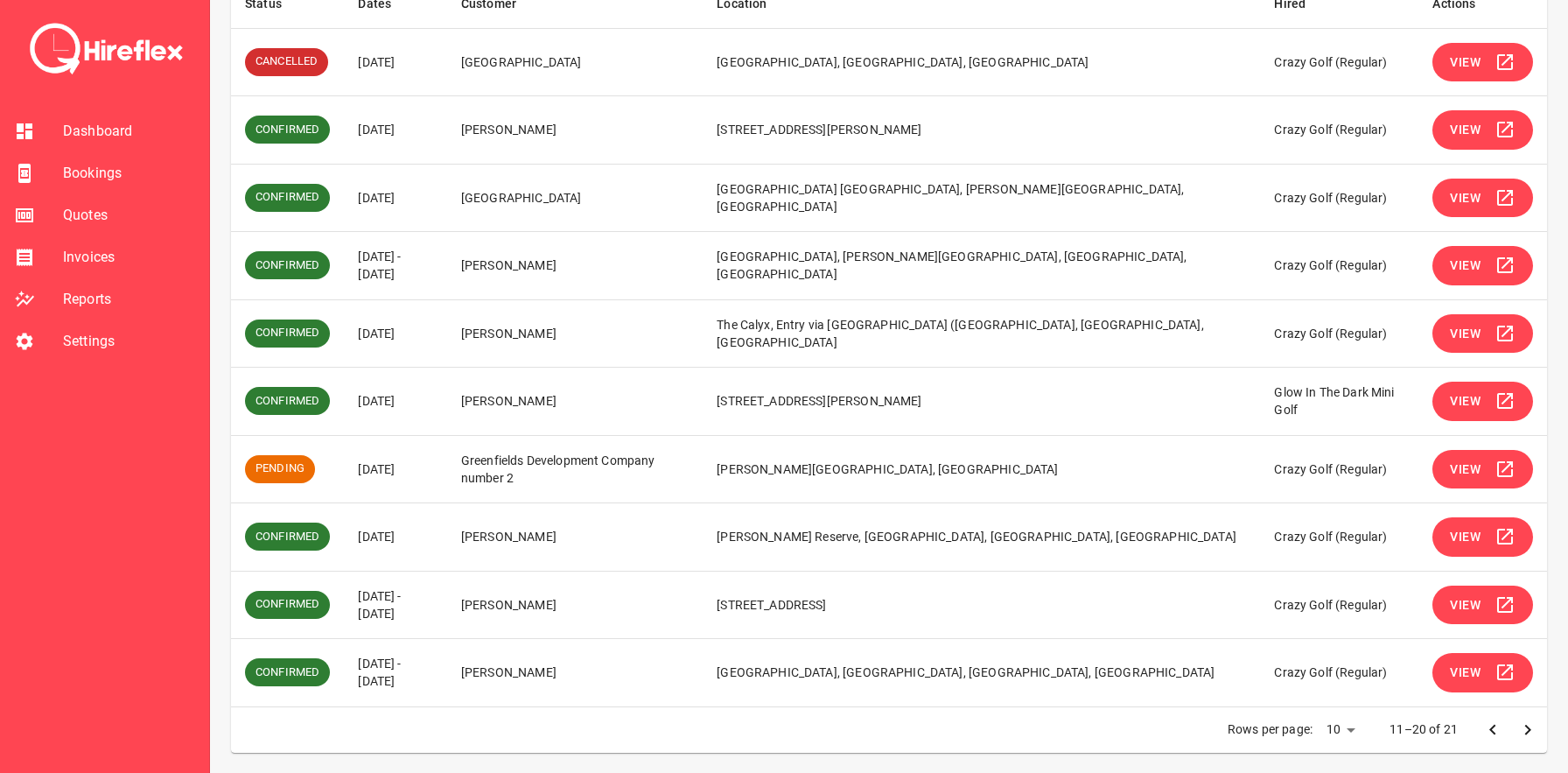
click at [1497, 723] on icon "Go to previous page" at bounding box center [1493, 730] width 21 height 21
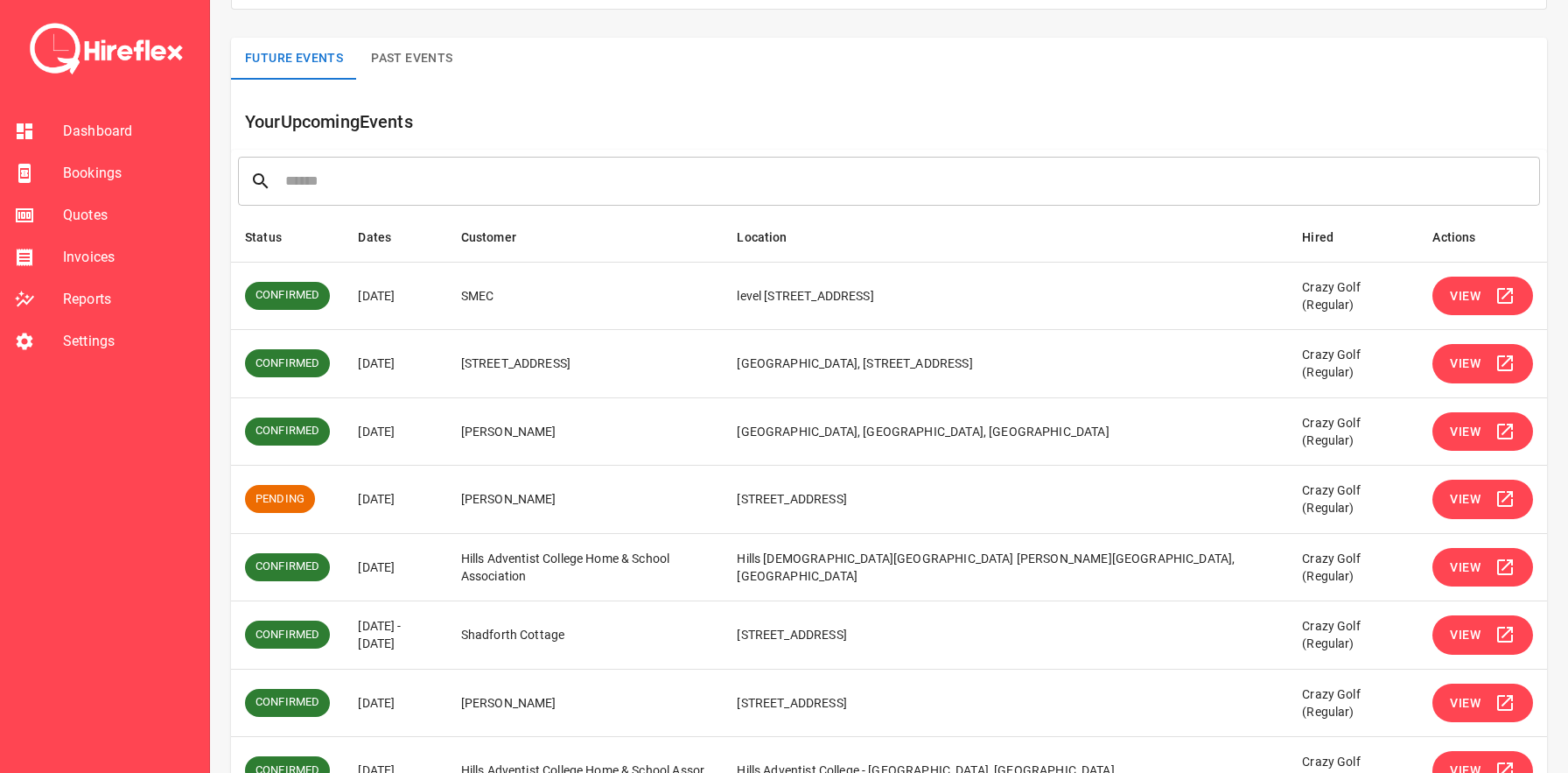
scroll to position [0, 0]
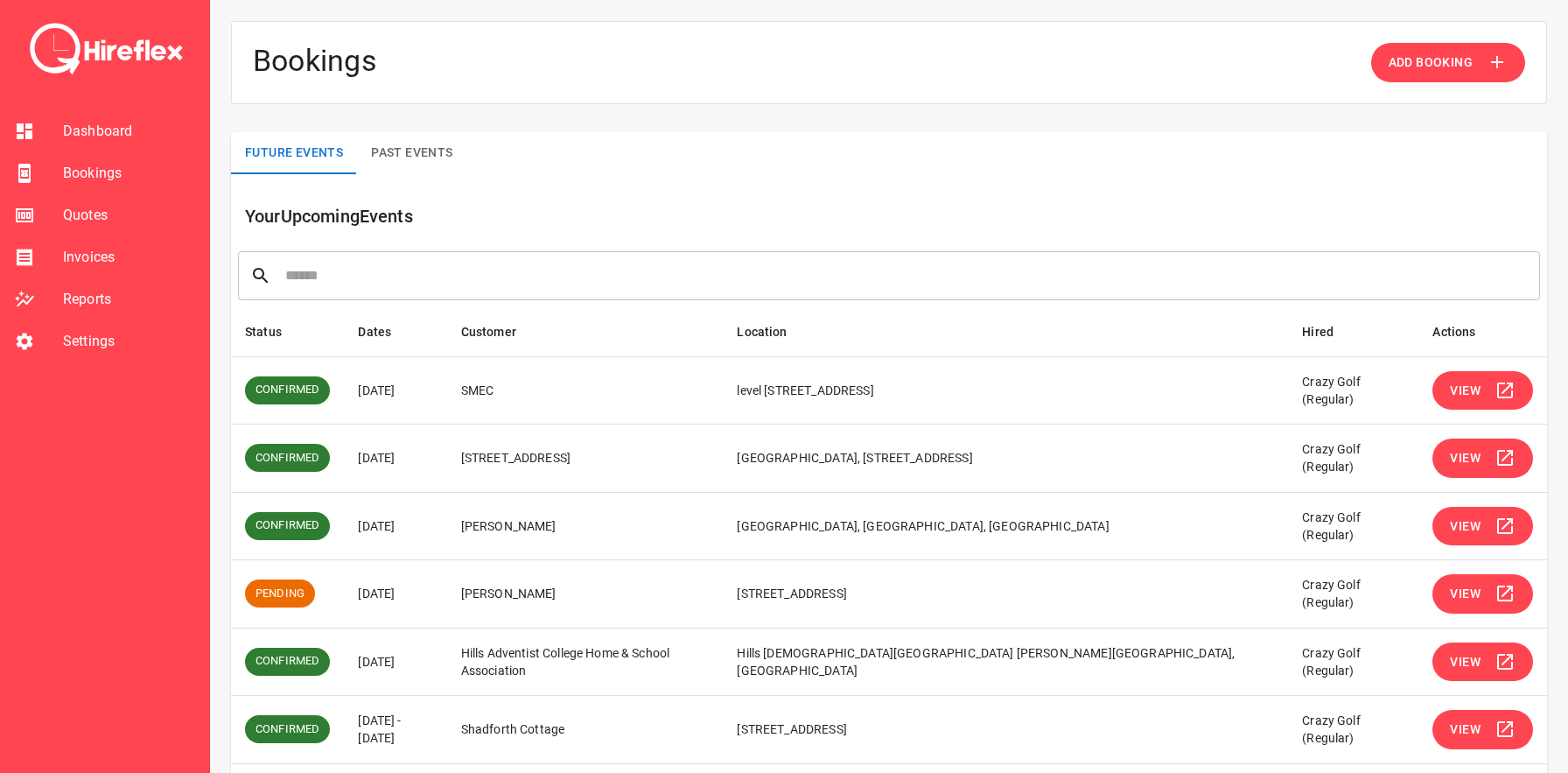
click at [69, 321] on li "Settings" at bounding box center [105, 342] width 209 height 42
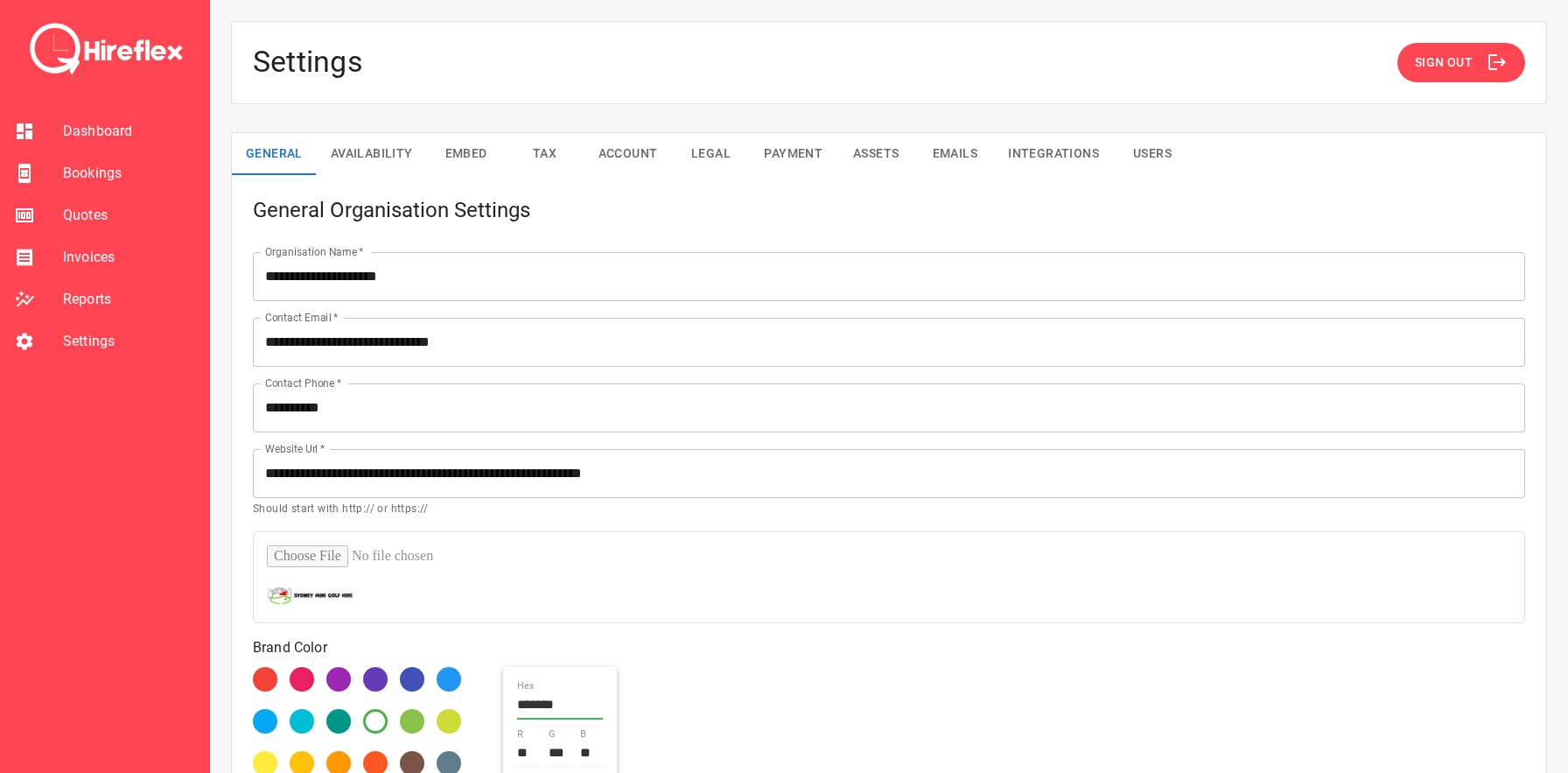
click at [67, 302] on span "Reports" at bounding box center [129, 300] width 132 height 21
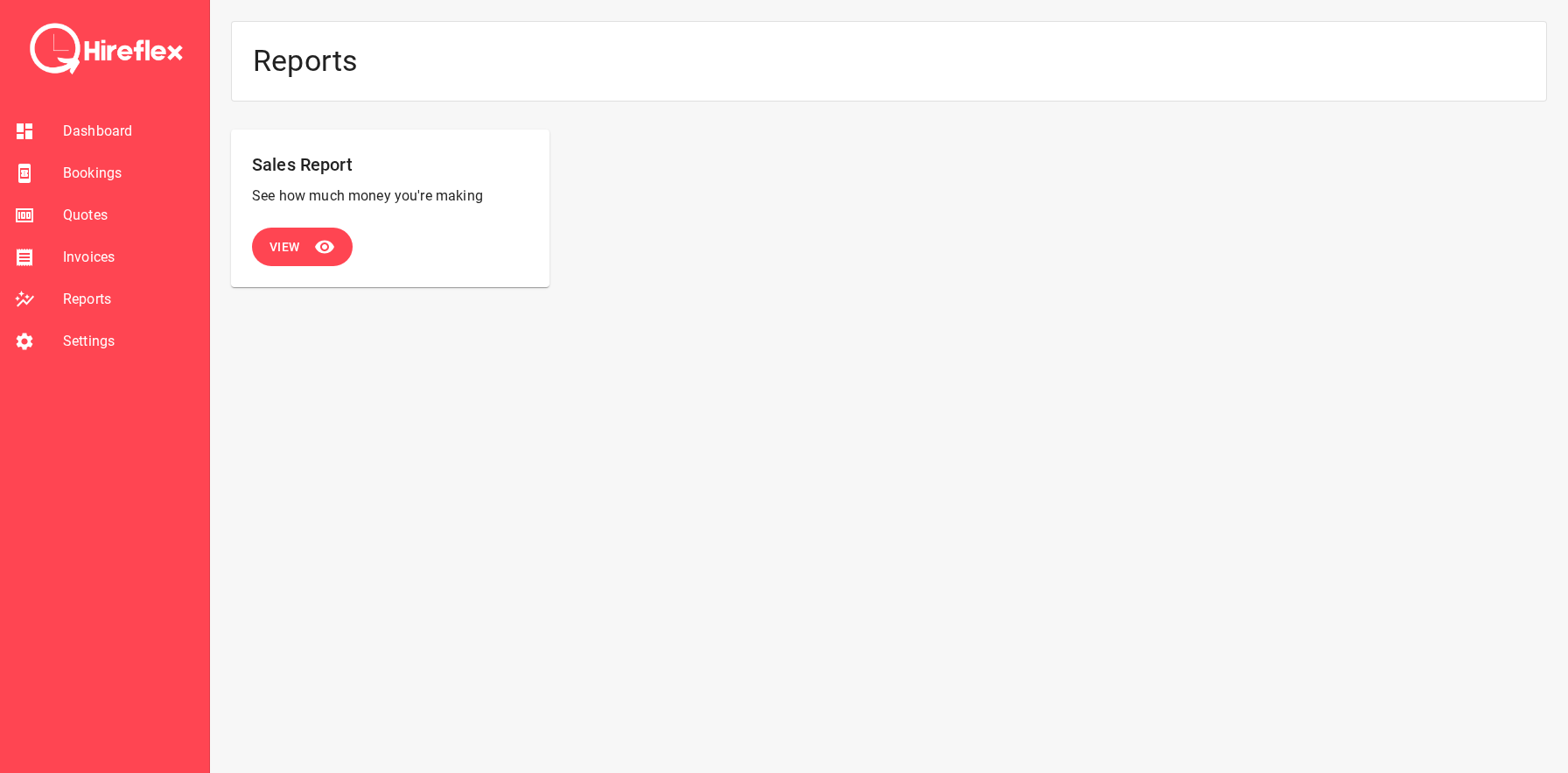
click at [306, 247] on button "View" at bounding box center [302, 247] width 101 height 40
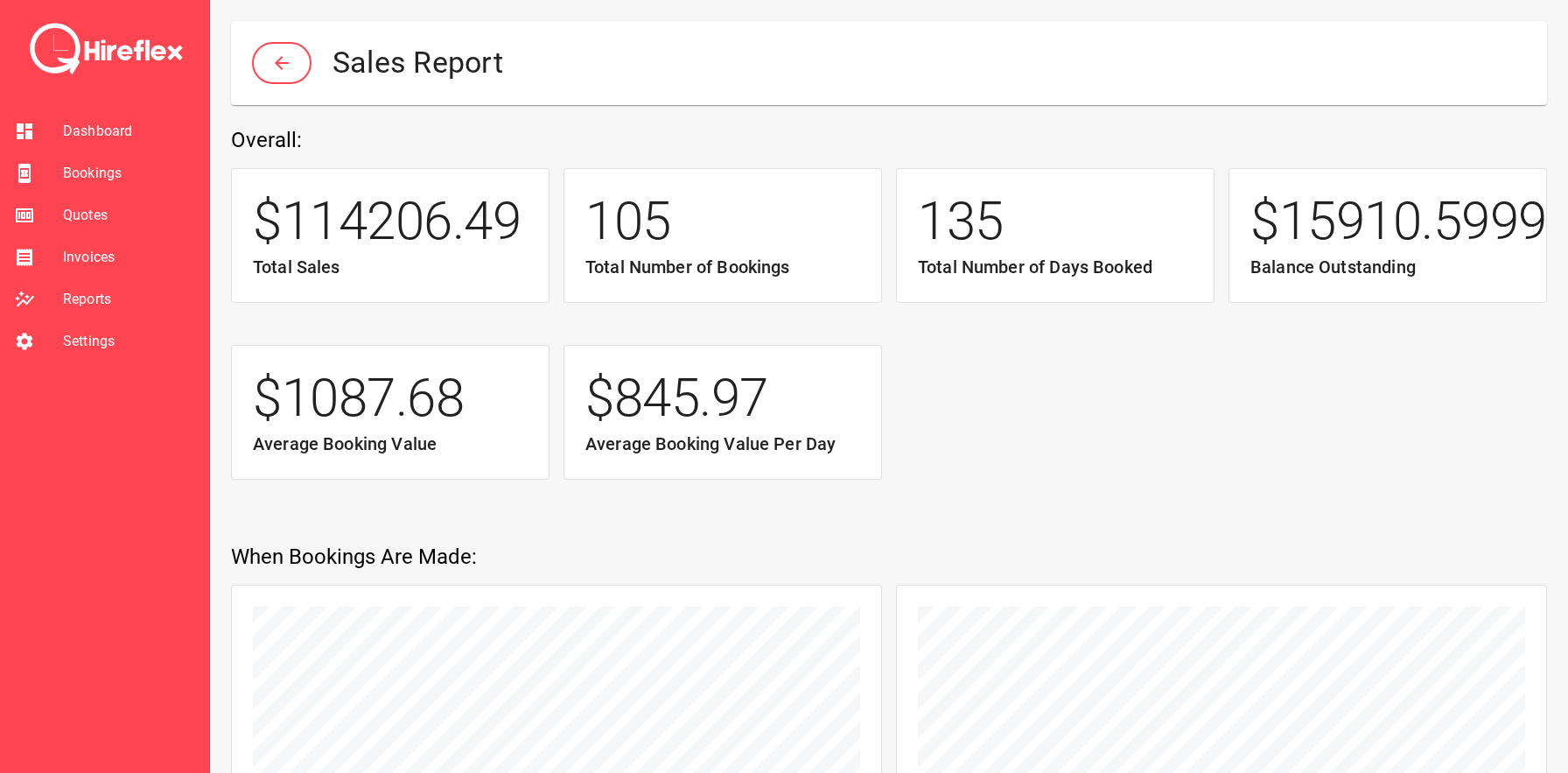
click at [97, 218] on span "Quotes" at bounding box center [129, 215] width 132 height 21
